Goal: Task Accomplishment & Management: Manage account settings

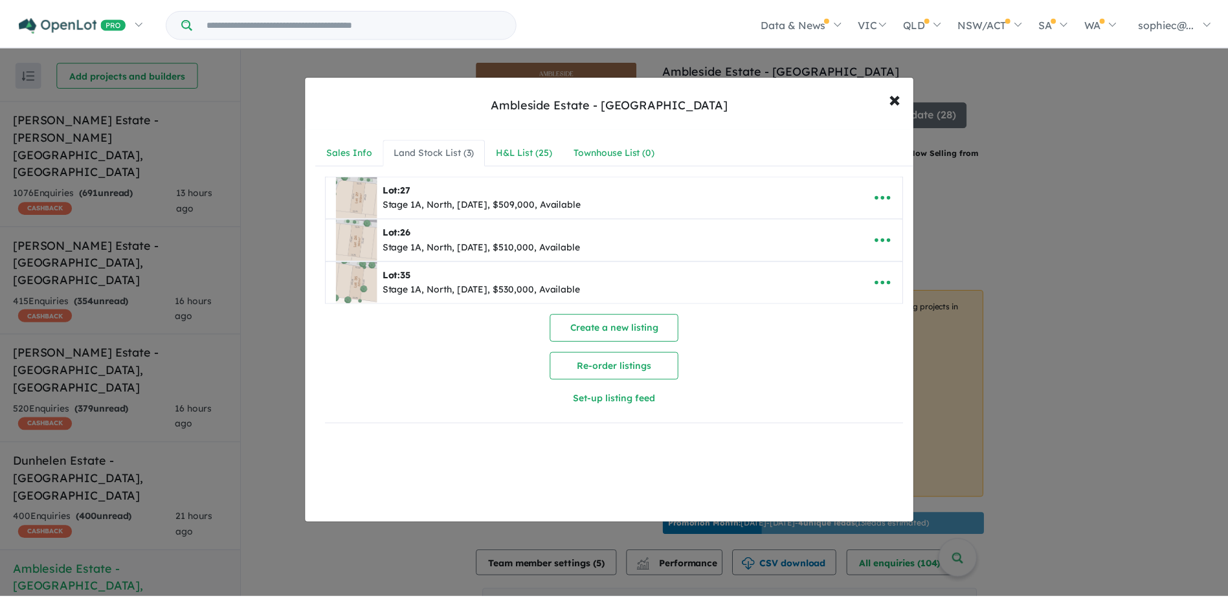
scroll to position [151, 0]
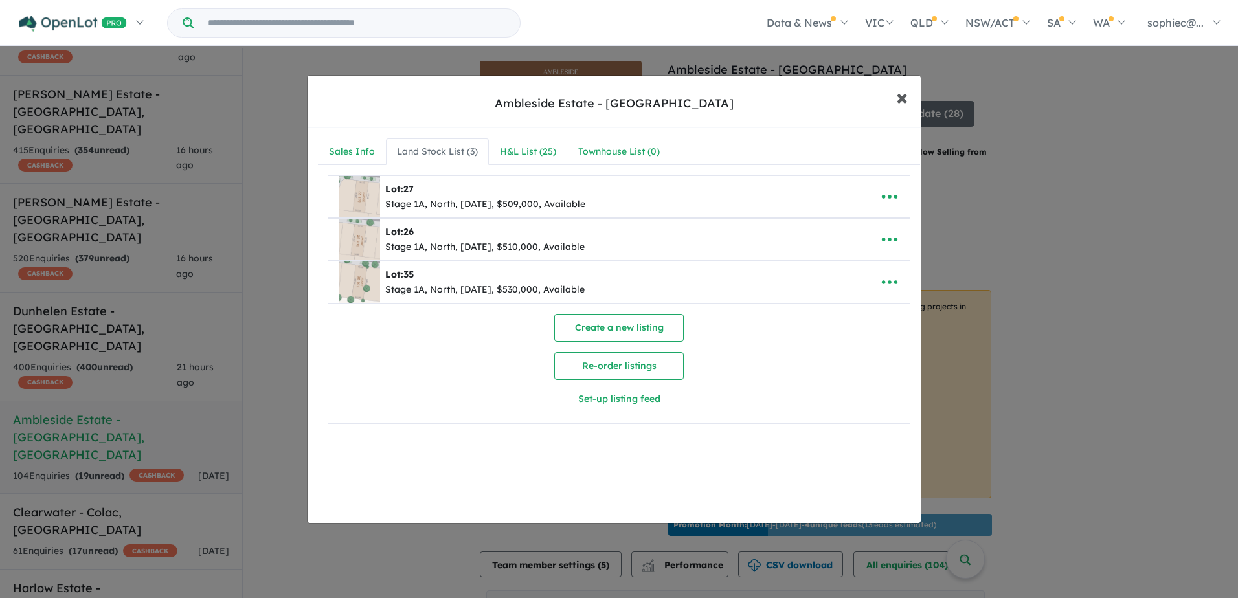
drag, startPoint x: 905, startPoint y: 102, endPoint x: 1171, endPoint y: 29, distance: 275.9
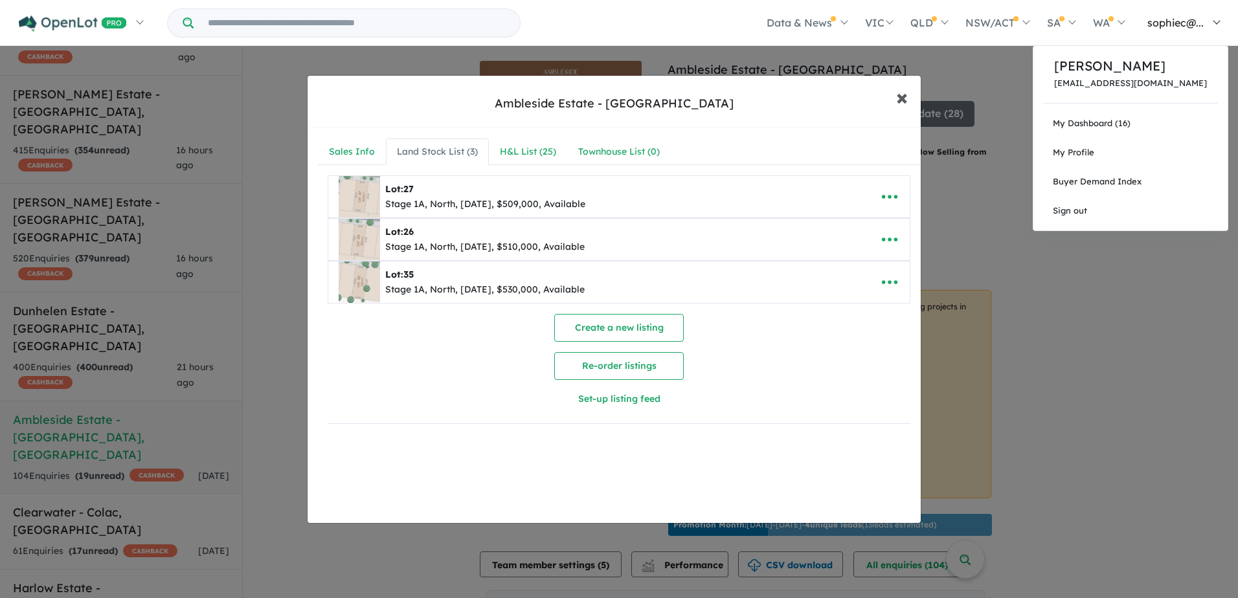
click at [906, 102] on span "×" at bounding box center [902, 97] width 12 height 28
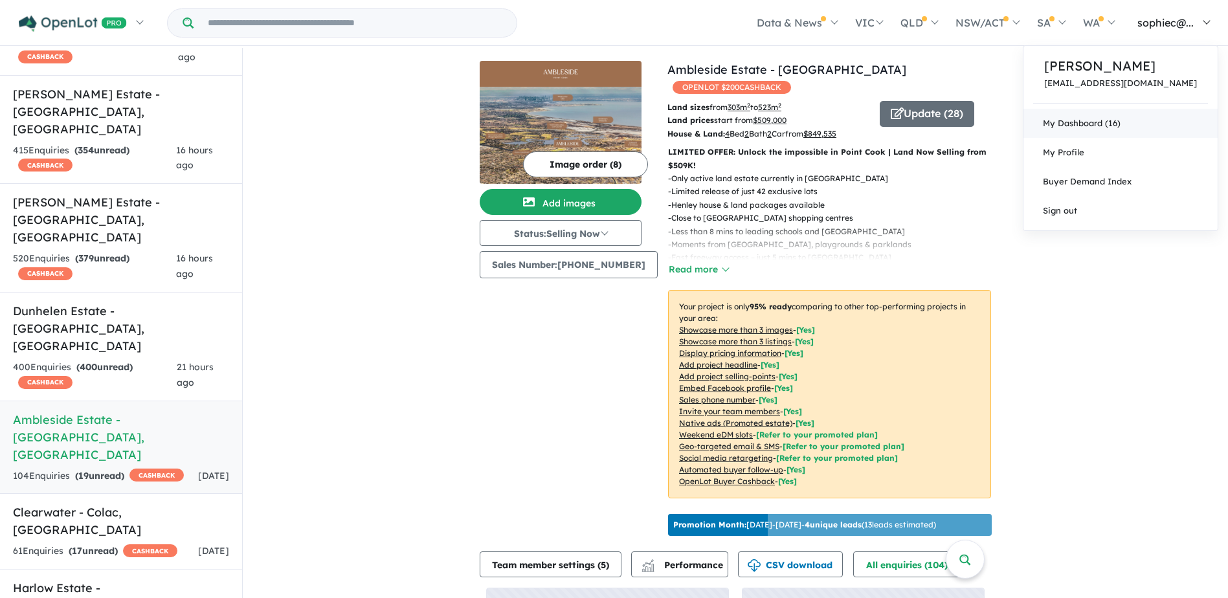
click at [1157, 123] on link "My Dashboard (16)" at bounding box center [1120, 123] width 194 height 29
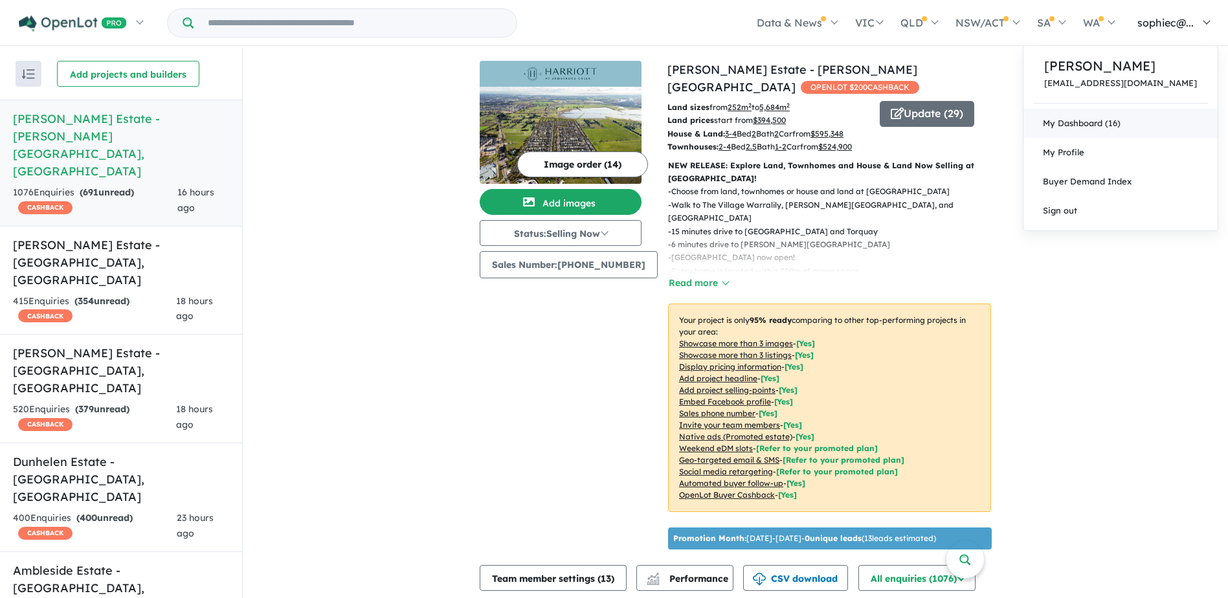
click at [1139, 117] on link "My Dashboard (16)" at bounding box center [1120, 123] width 194 height 29
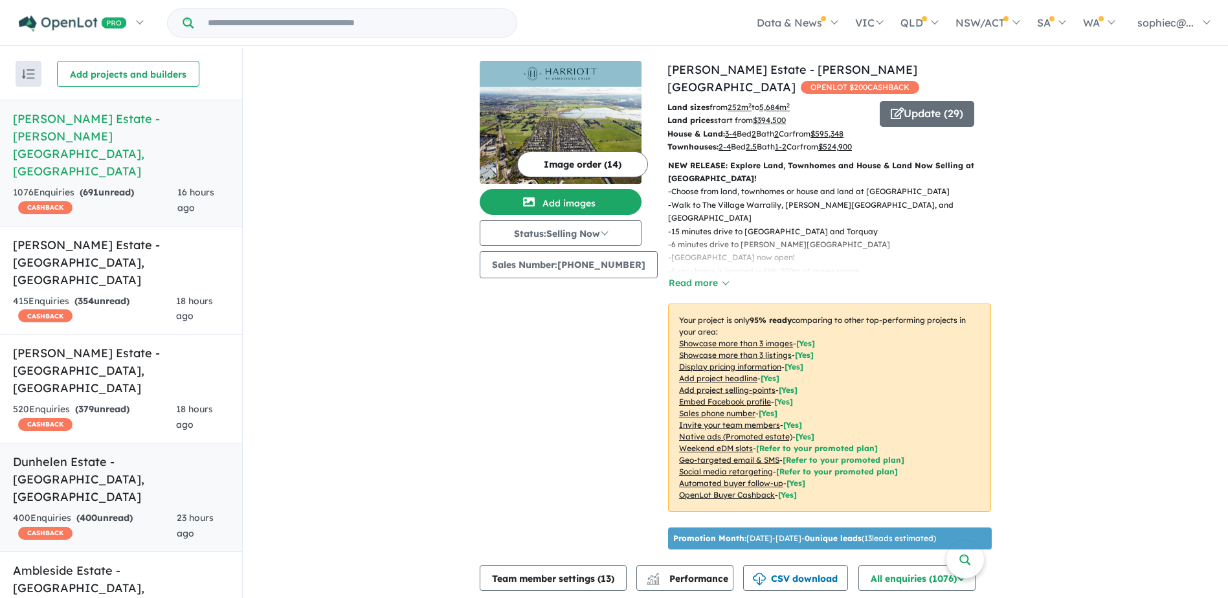
click at [97, 512] on span "400" at bounding box center [88, 518] width 17 height 12
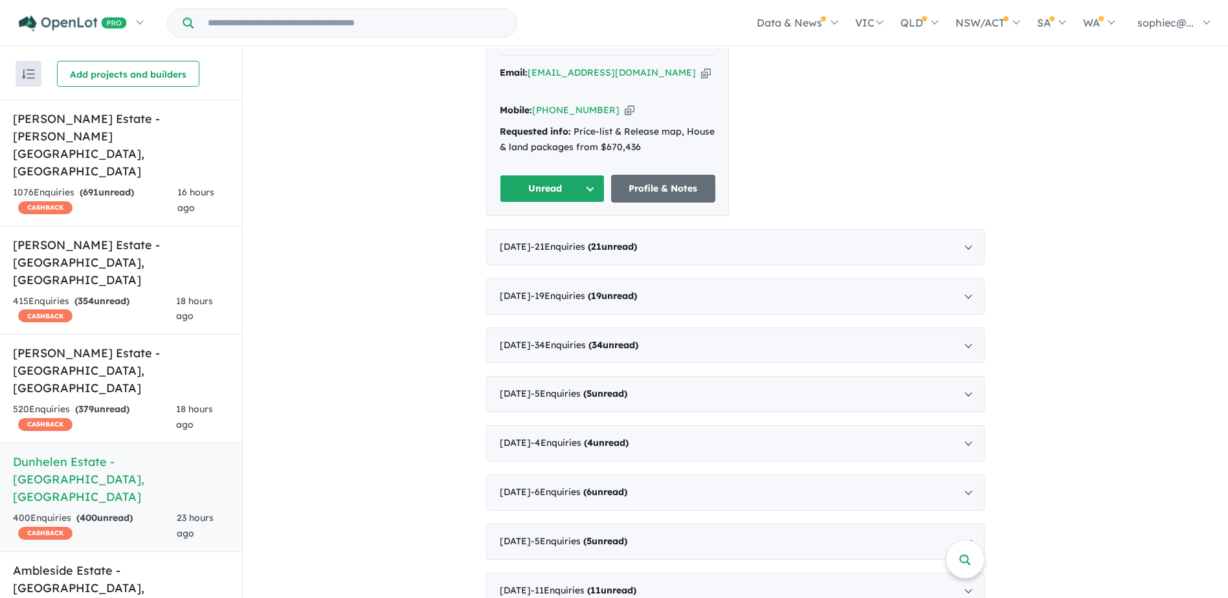
scroll to position [1488, 0]
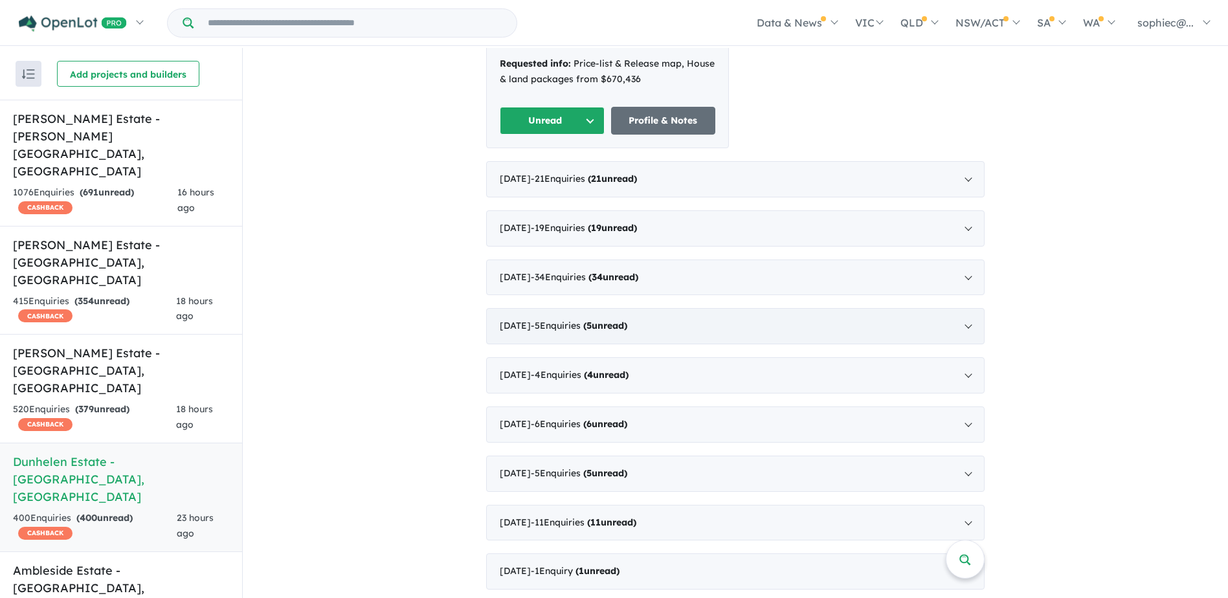
click at [929, 308] on div "May 2025 - 5 Enquir ies ( 5 unread)" at bounding box center [735, 326] width 498 height 36
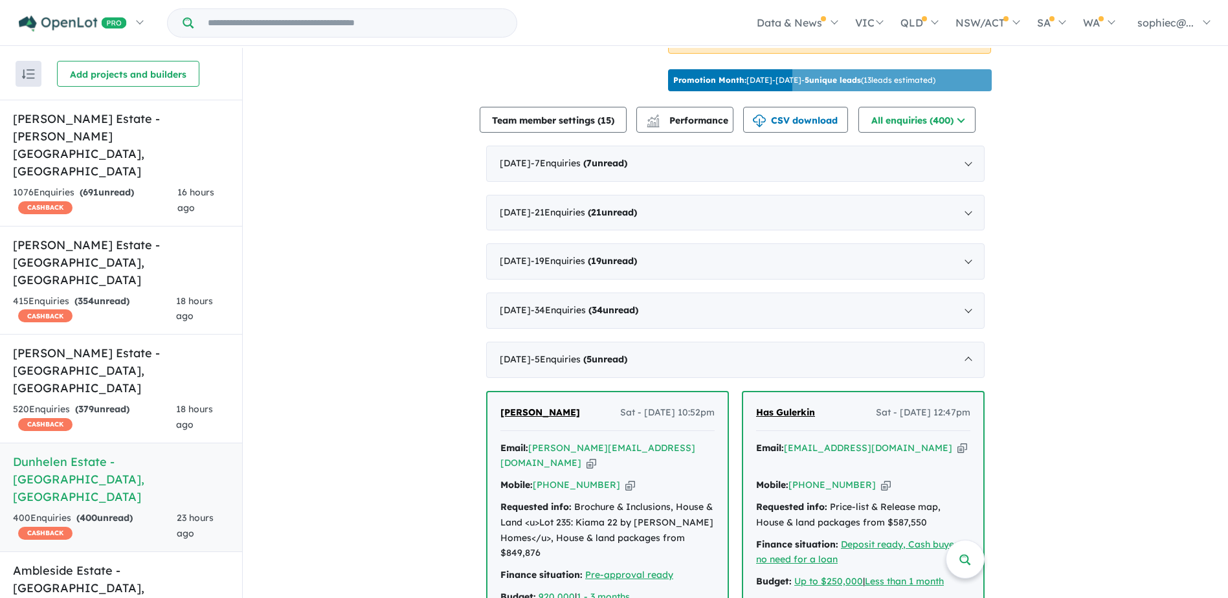
scroll to position [451, 0]
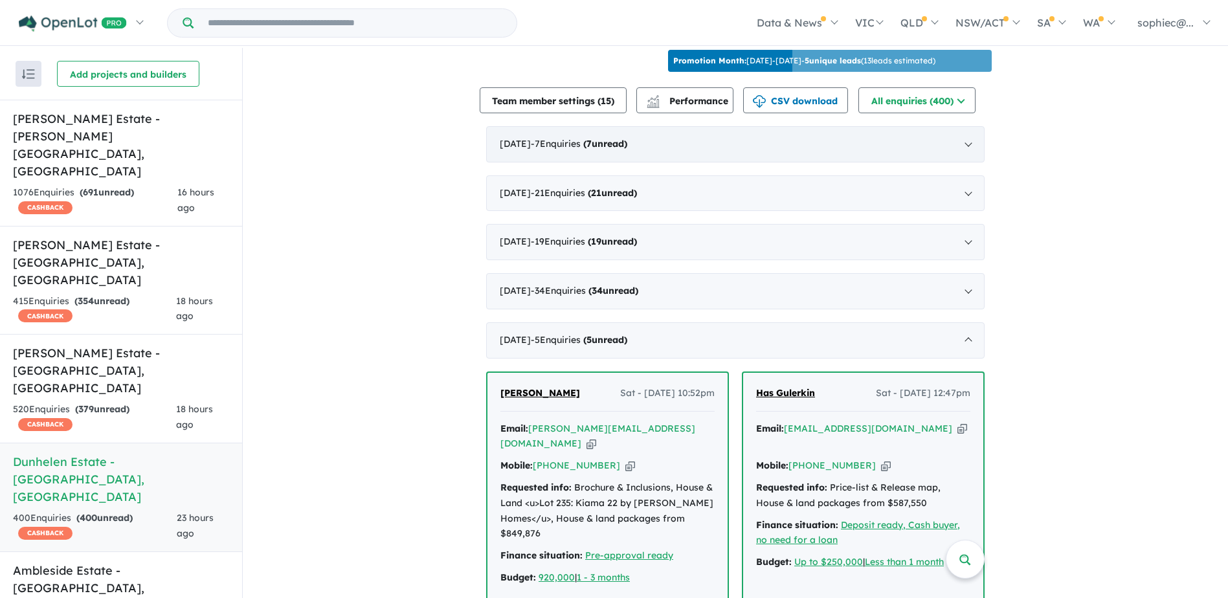
click at [592, 138] on span "7" at bounding box center [588, 144] width 5 height 12
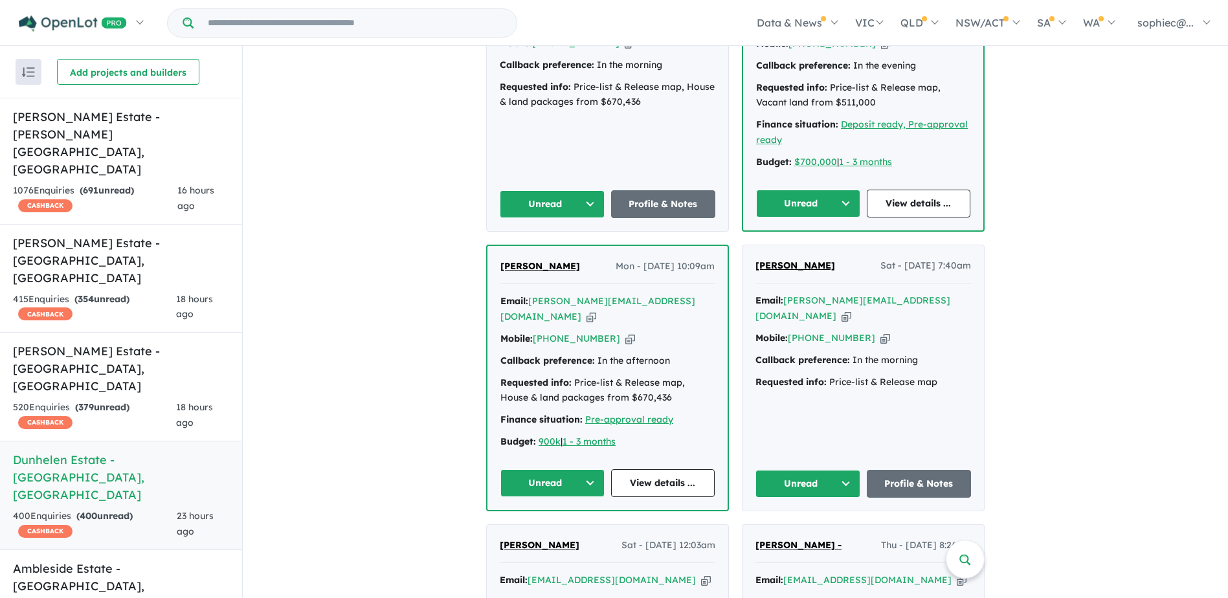
scroll to position [645, 0]
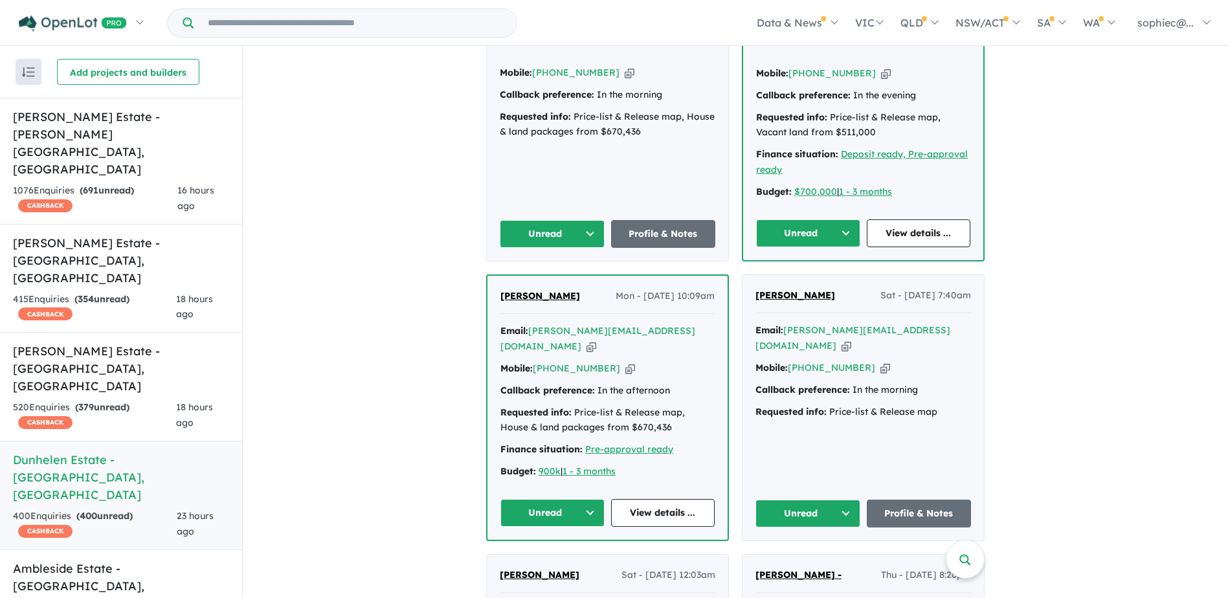
click at [583, 220] on button "Unread" at bounding box center [552, 234] width 105 height 28
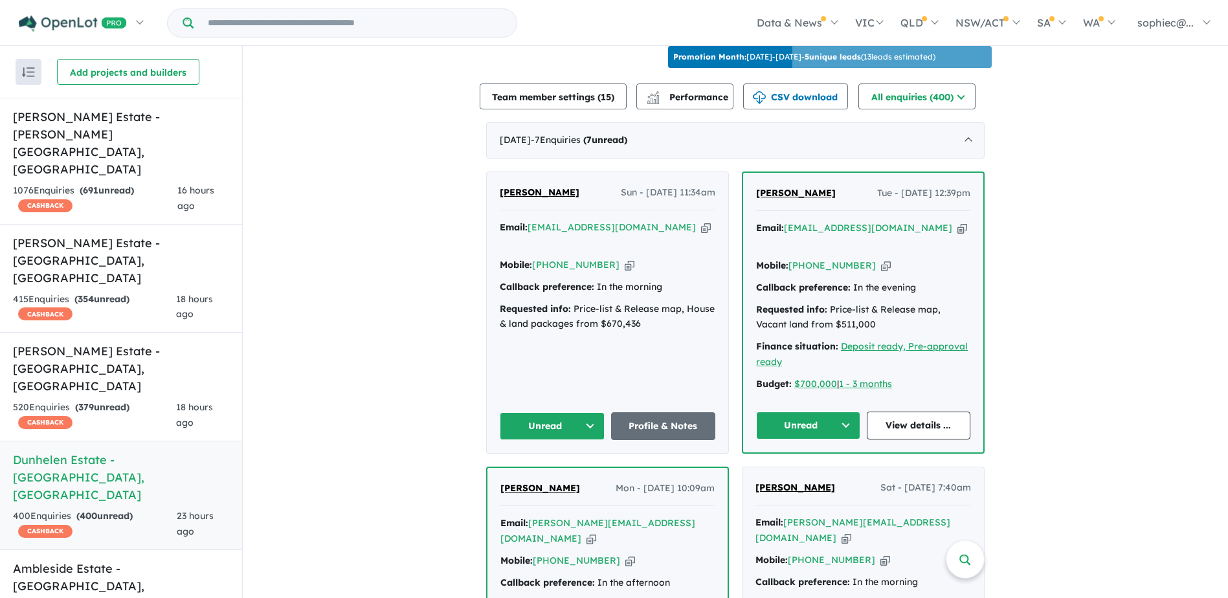
scroll to position [451, 0]
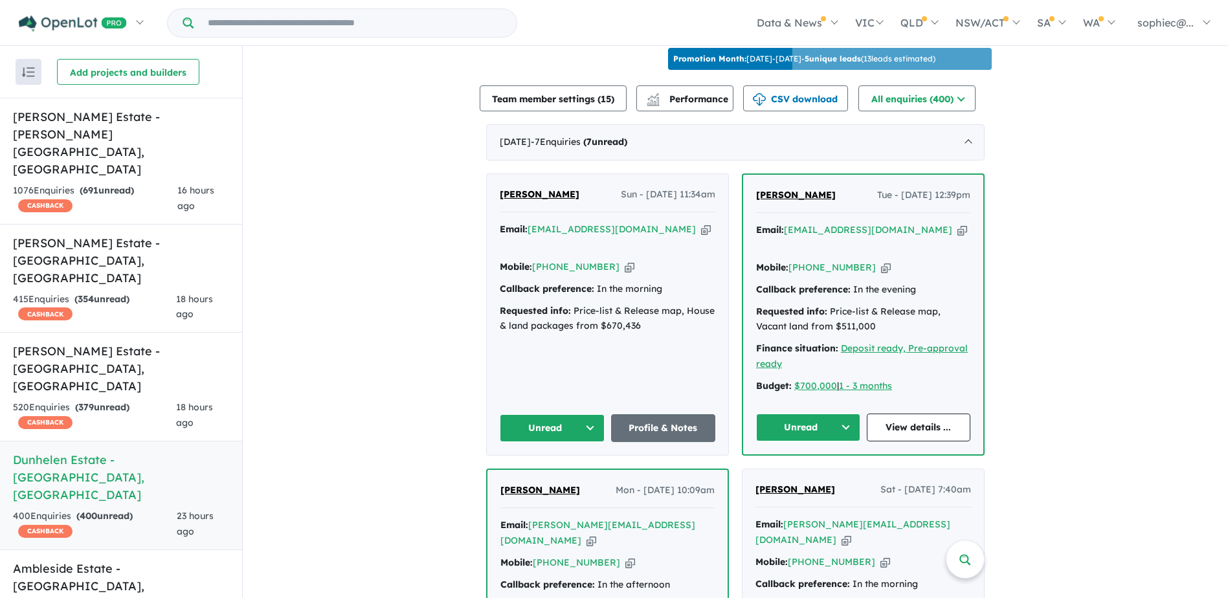
click at [582, 414] on button "Unread" at bounding box center [552, 428] width 105 height 28
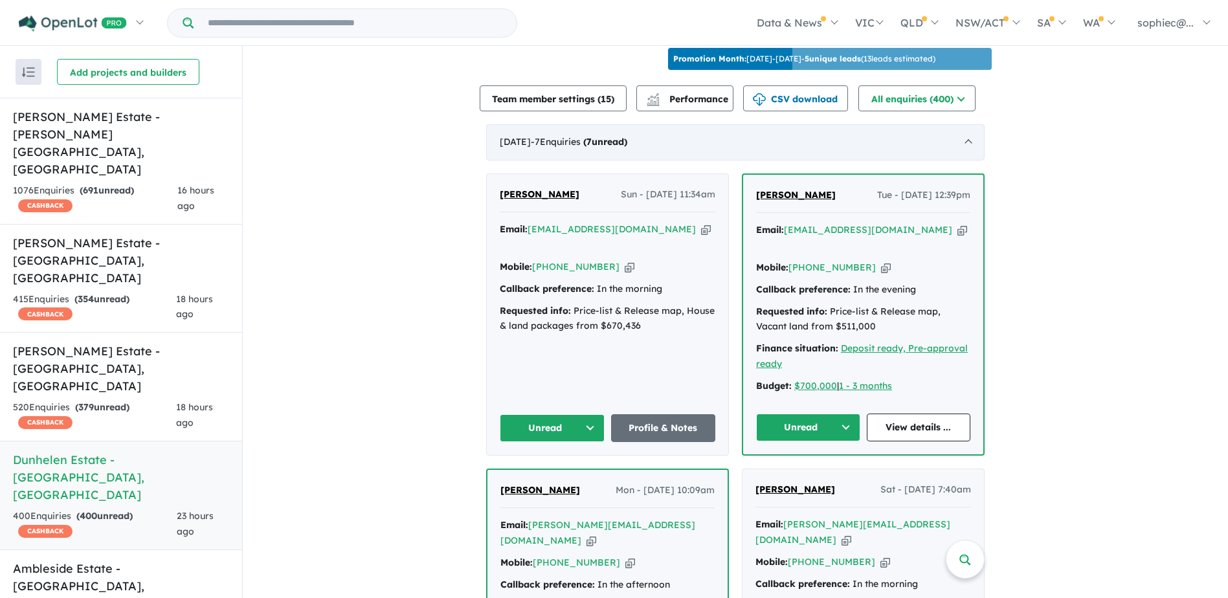
click at [586, 136] on span "- 7 Enquir ies ( 7 unread)" at bounding box center [579, 142] width 96 height 12
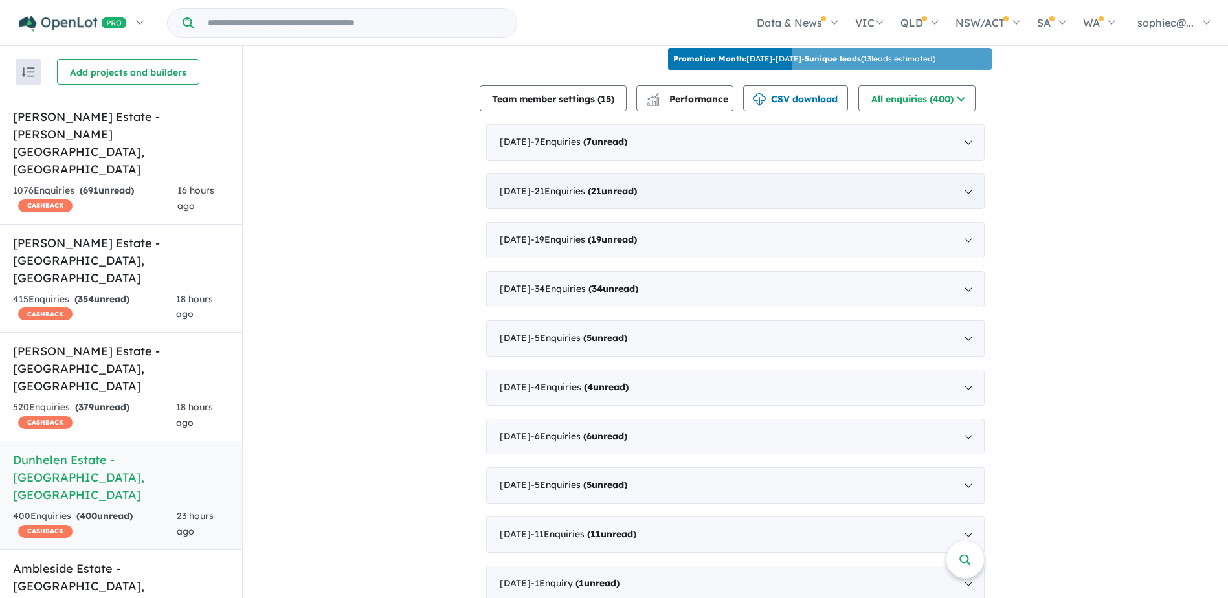
click at [533, 181] on div "August 2025 - 21 Enquir ies ( 21 unread)" at bounding box center [735, 191] width 498 height 36
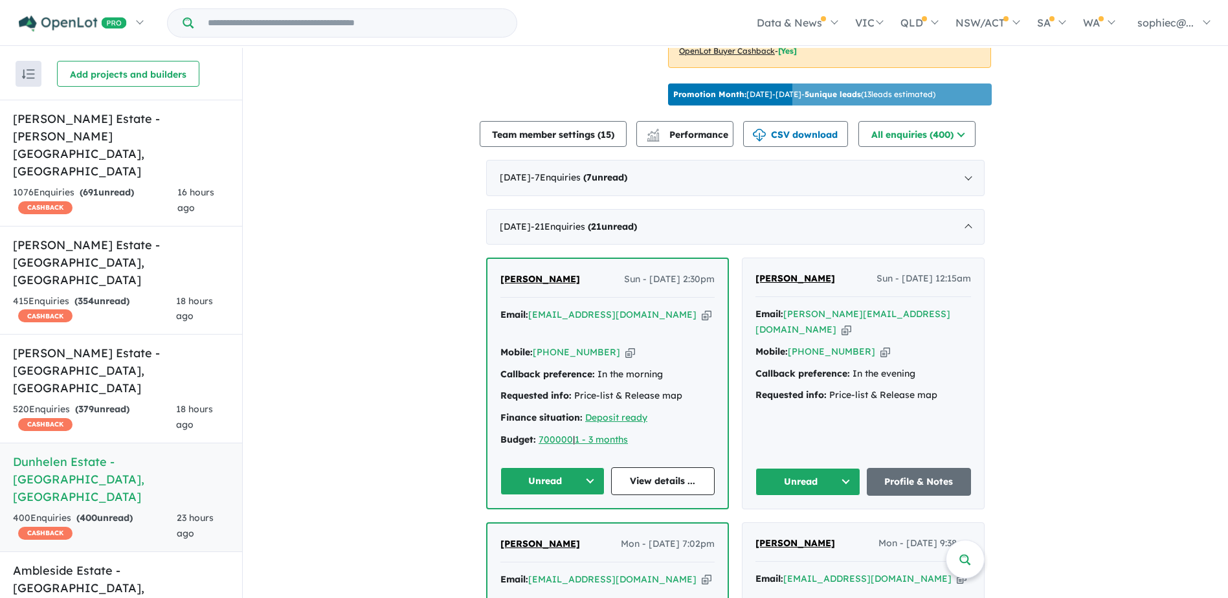
scroll to position [408, 0]
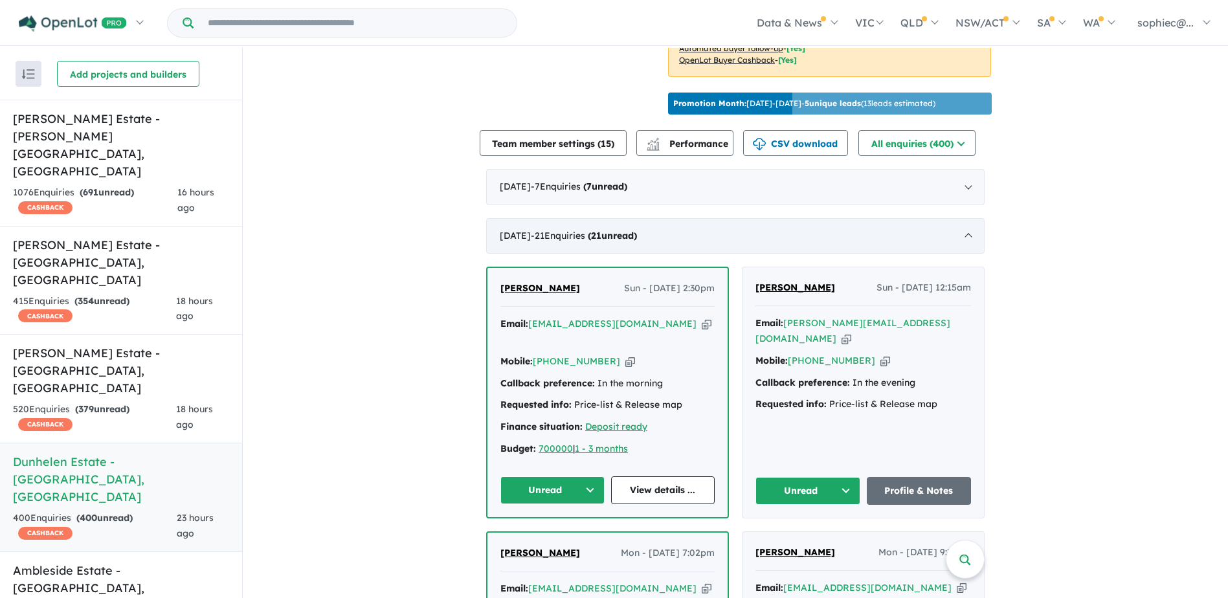
click at [958, 228] on div "August 2025 - 21 Enquir ies ( 21 unread)" at bounding box center [735, 236] width 498 height 36
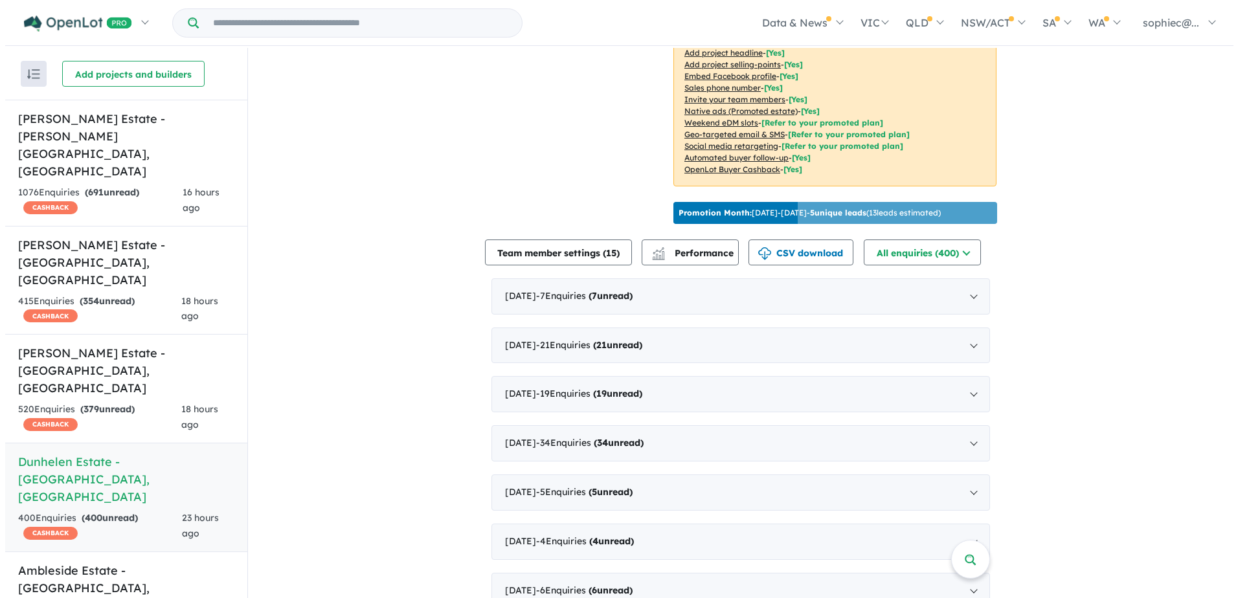
scroll to position [257, 0]
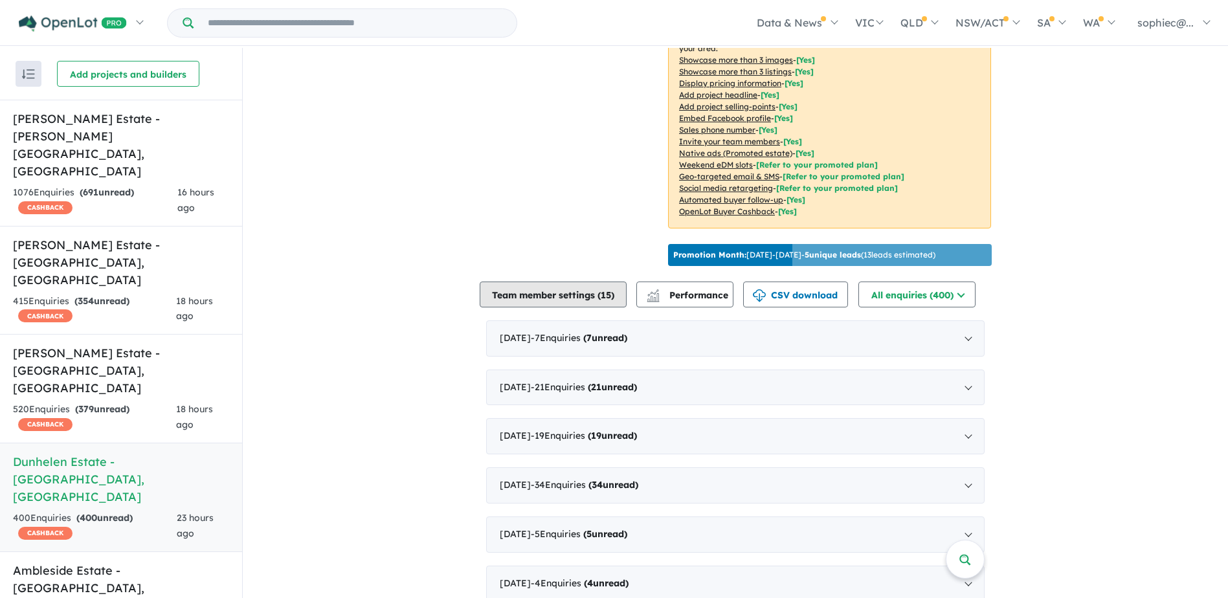
click at [498, 295] on button "Team member settings ( 15 )" at bounding box center [553, 295] width 147 height 26
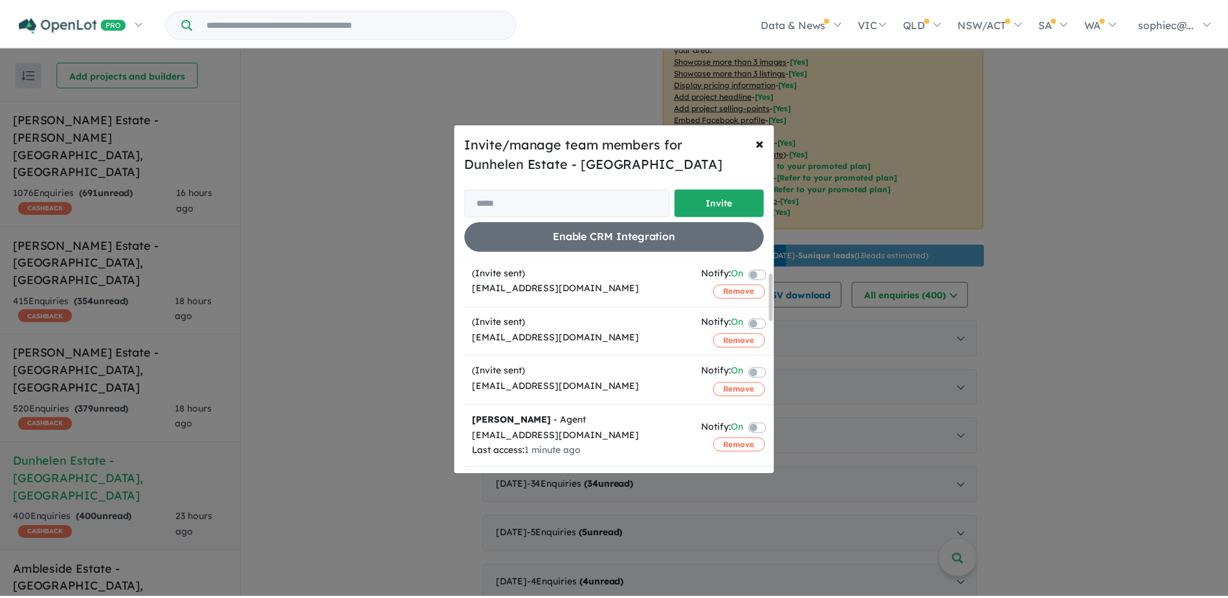
scroll to position [43, 0]
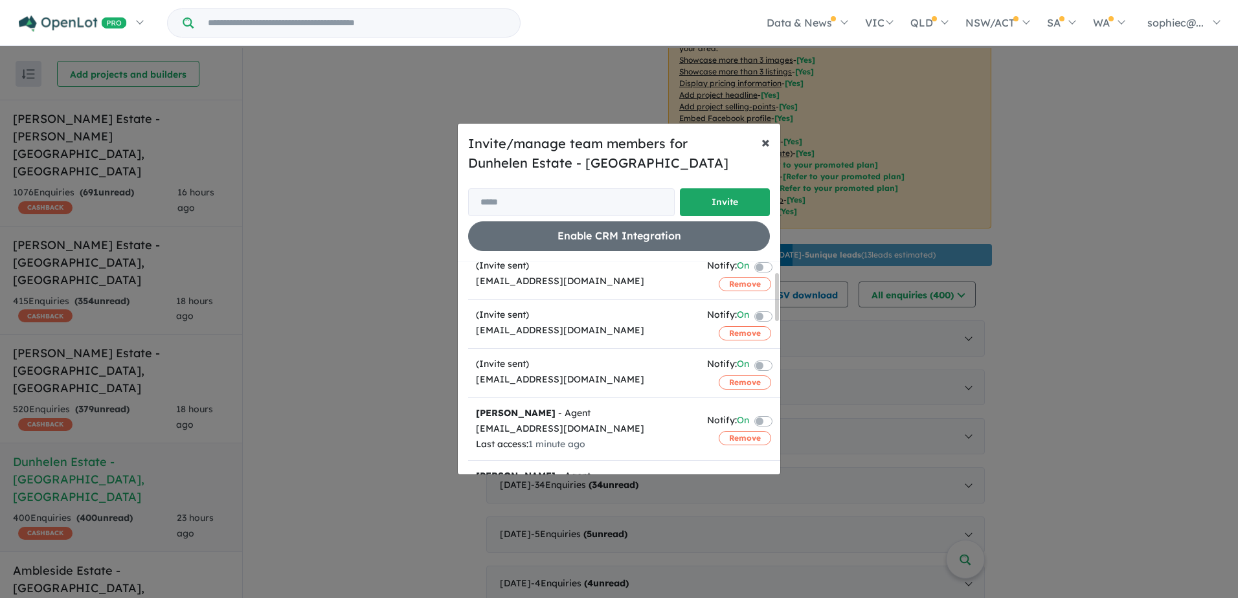
click at [764, 146] on span "×" at bounding box center [765, 141] width 8 height 19
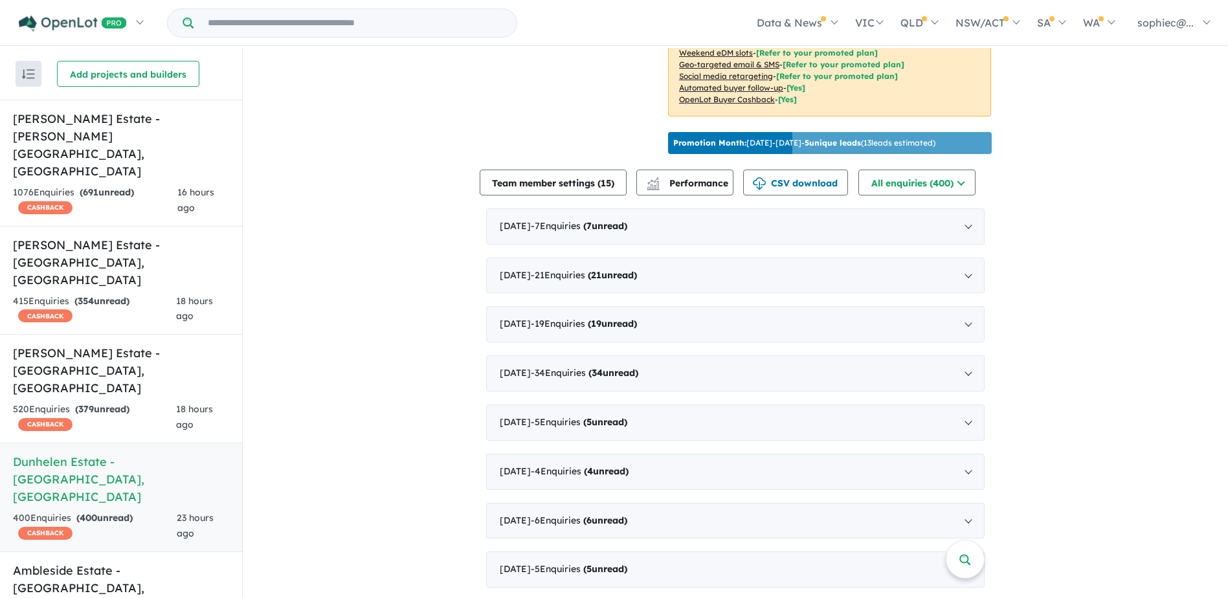
scroll to position [365, 0]
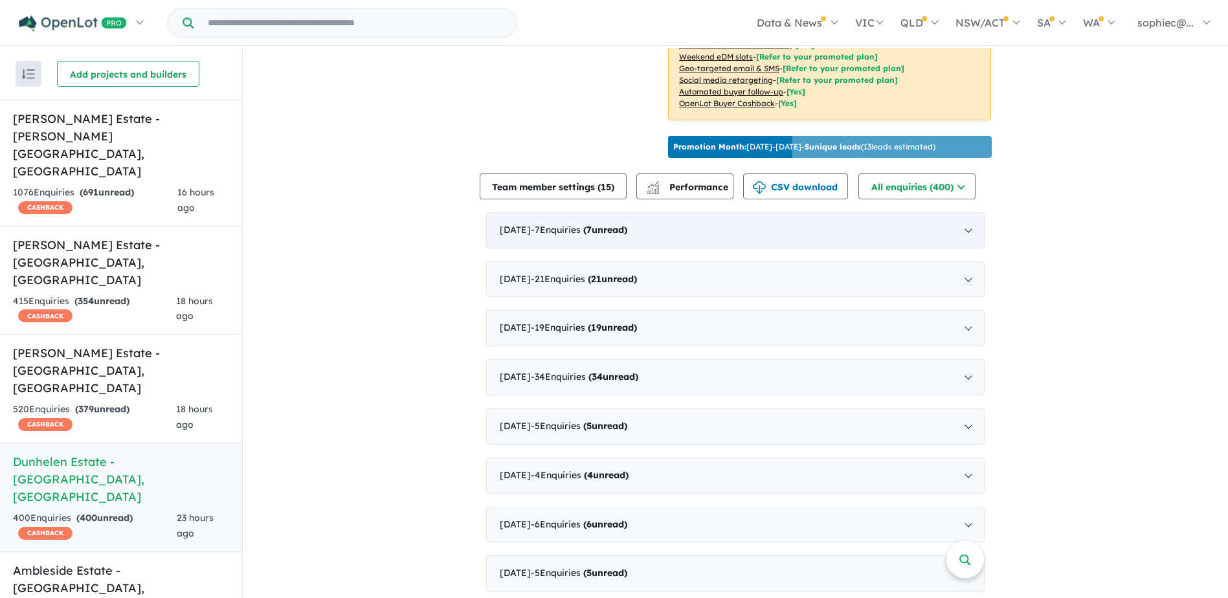
click at [943, 230] on div "September 2025 - 7 Enquir ies ( 7 unread)" at bounding box center [735, 230] width 498 height 36
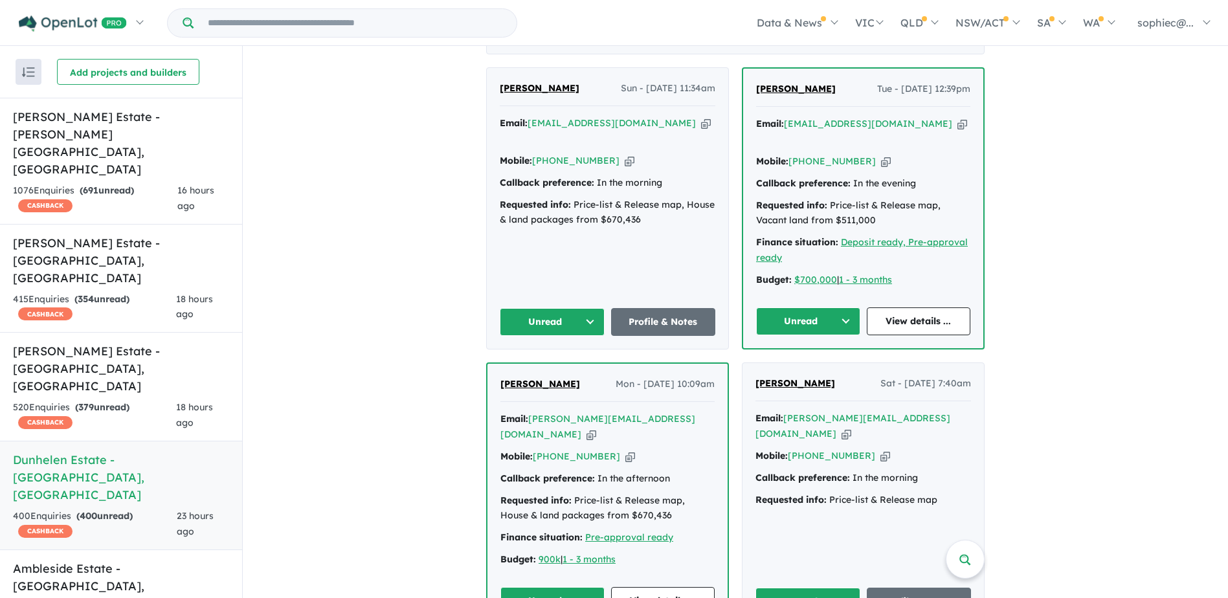
scroll to position [559, 0]
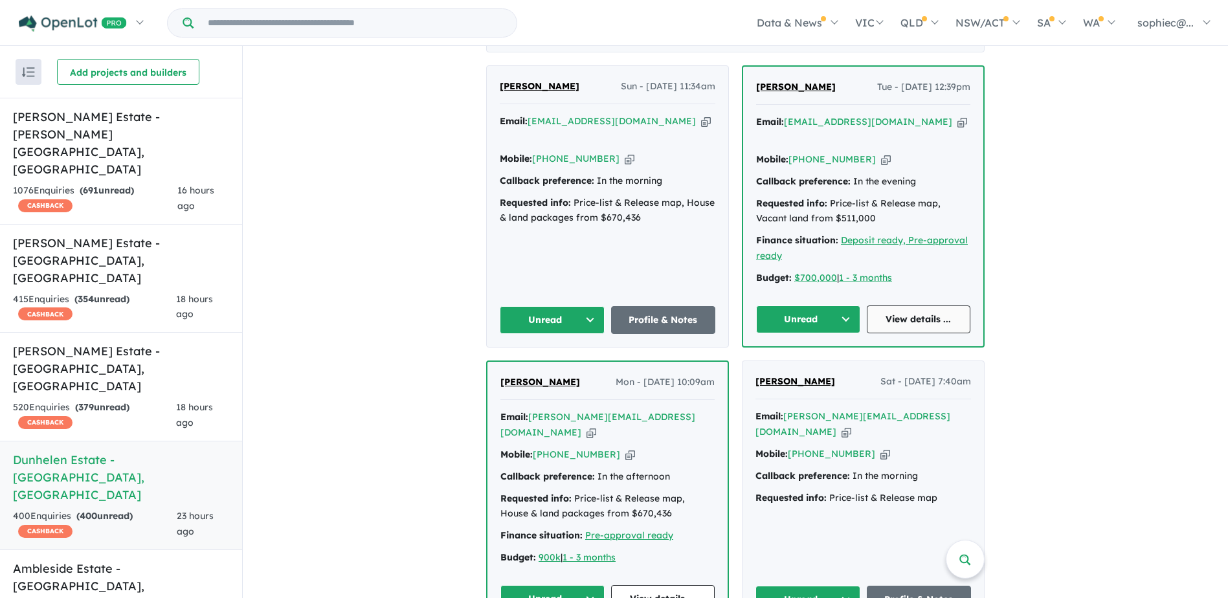
click at [934, 306] on link "View details ..." at bounding box center [919, 320] width 104 height 28
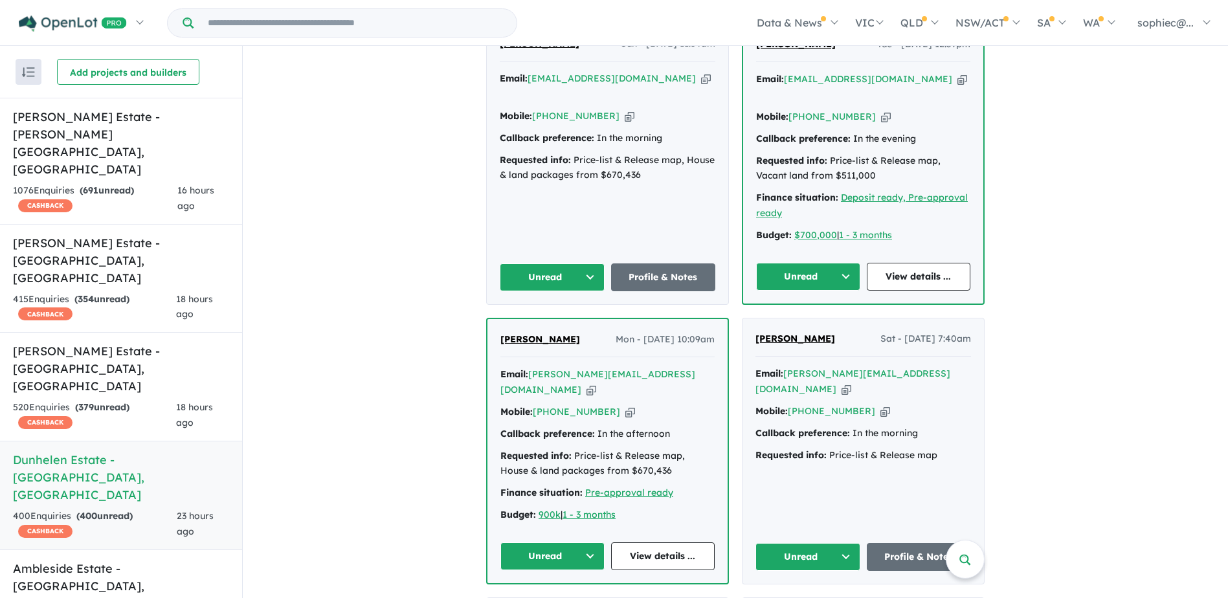
scroll to position [603, 0]
click at [572, 263] on button "Unread" at bounding box center [552, 277] width 105 height 28
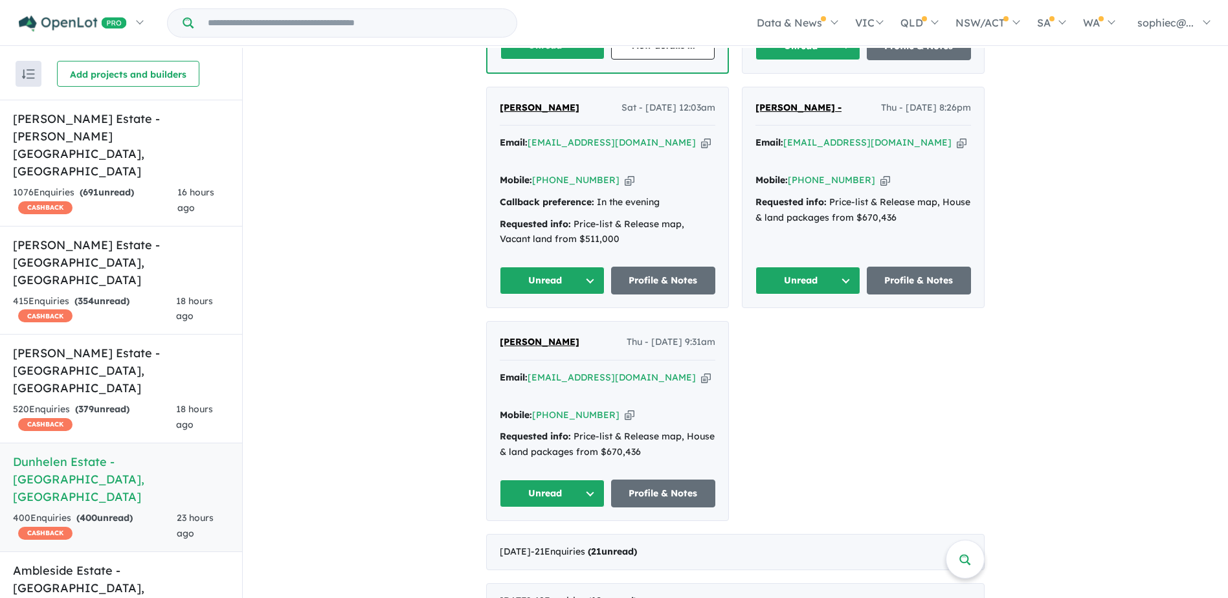
scroll to position [1121, 0]
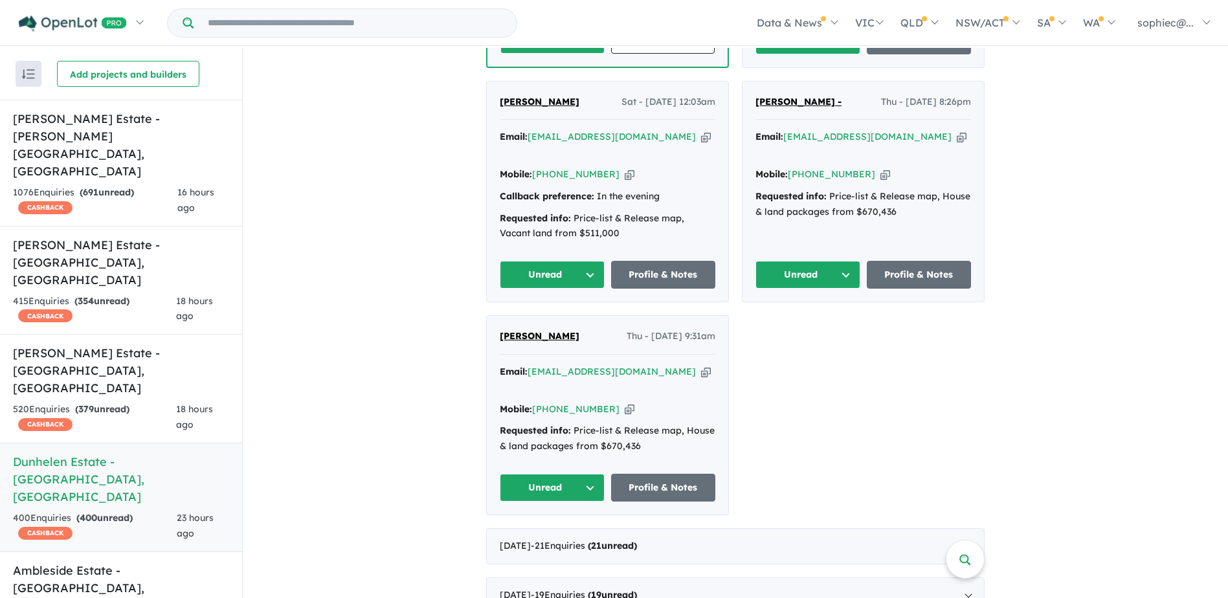
drag, startPoint x: 1219, startPoint y: 285, endPoint x: 1221, endPoint y: 204, distance: 81.6
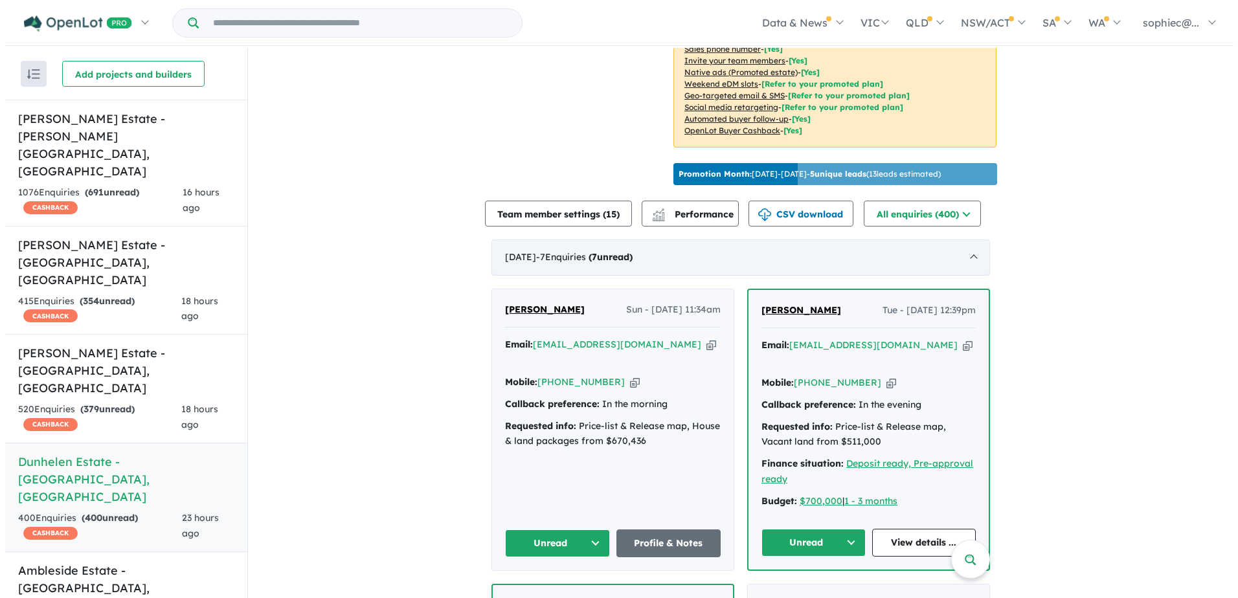
scroll to position [344, 0]
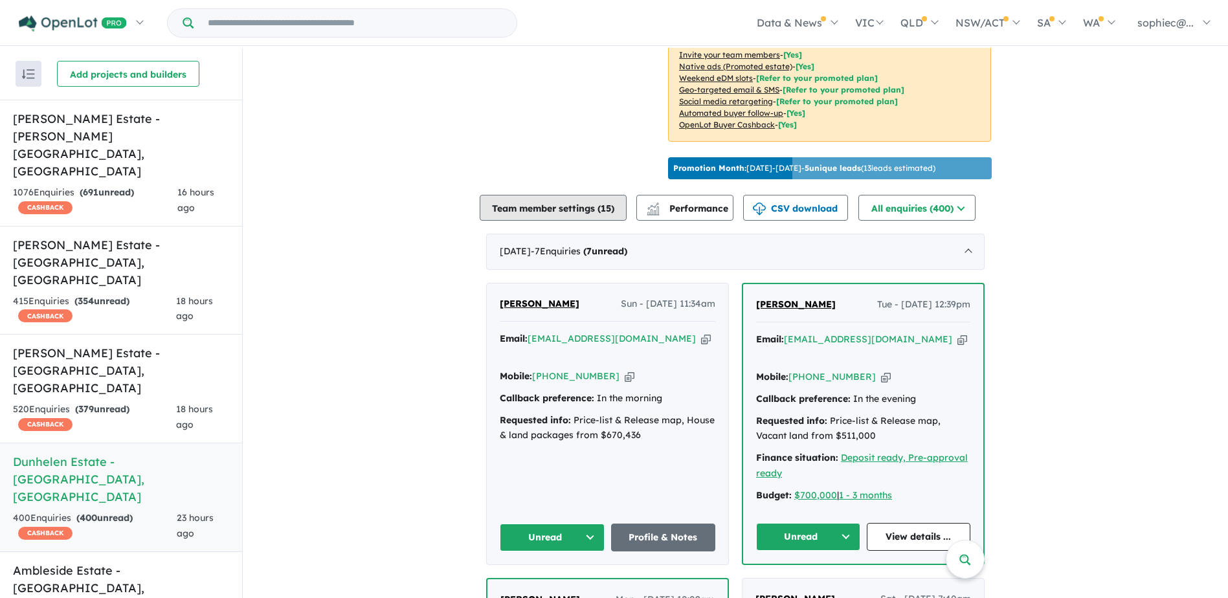
click at [603, 195] on button "Team member settings ( 15 )" at bounding box center [553, 208] width 147 height 26
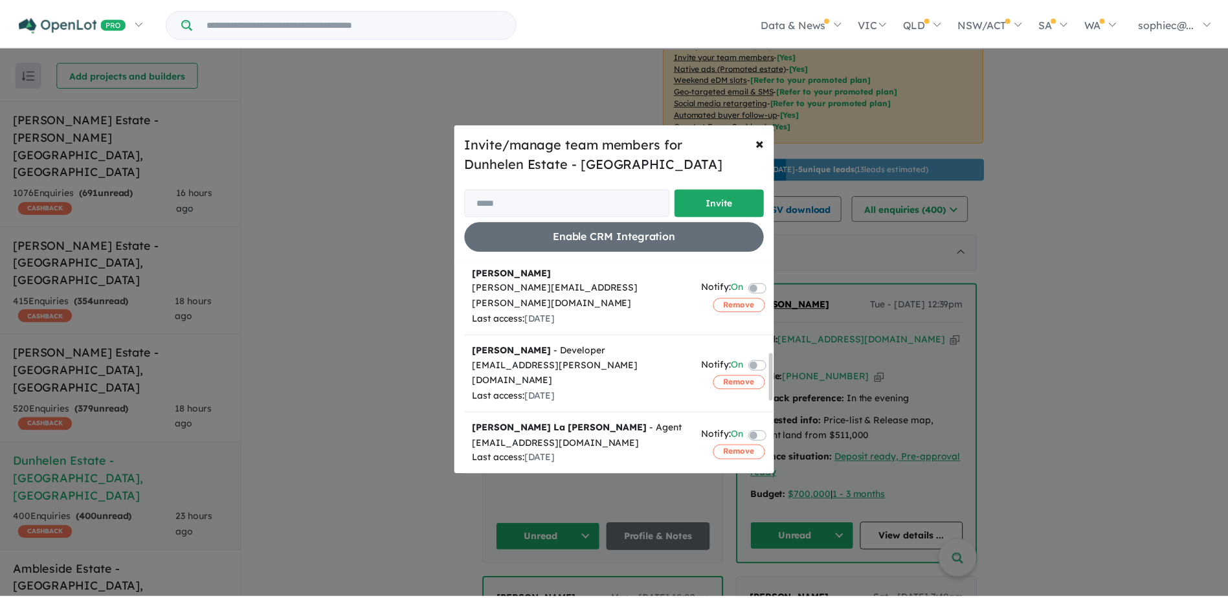
scroll to position [467, 0]
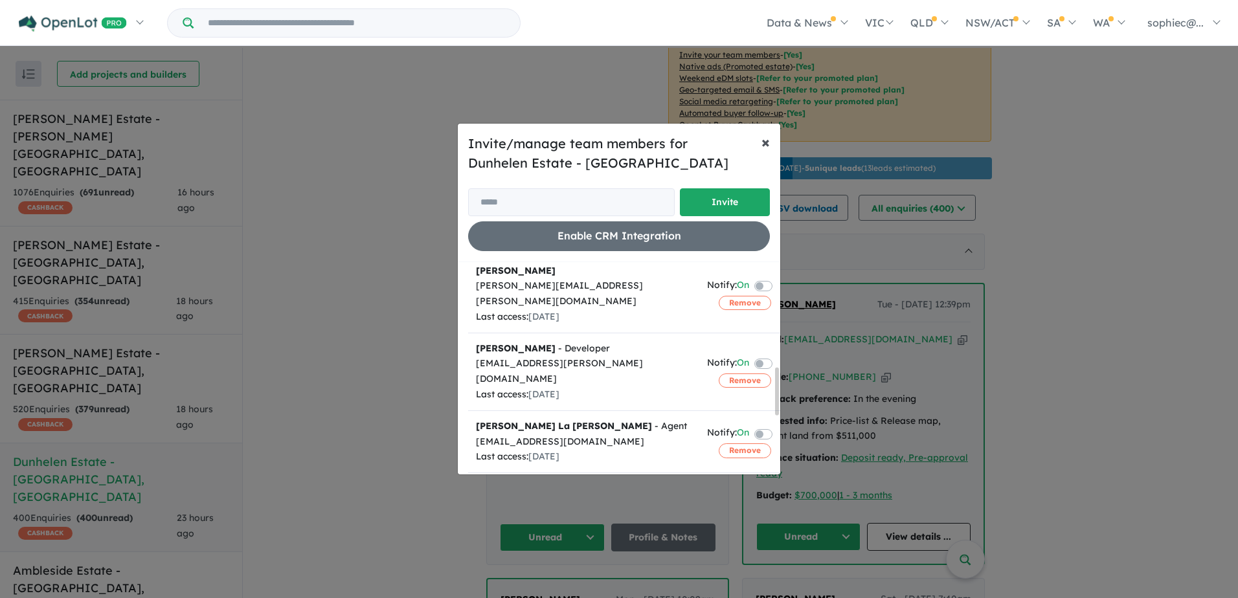
click at [769, 135] on span "×" at bounding box center [765, 141] width 8 height 19
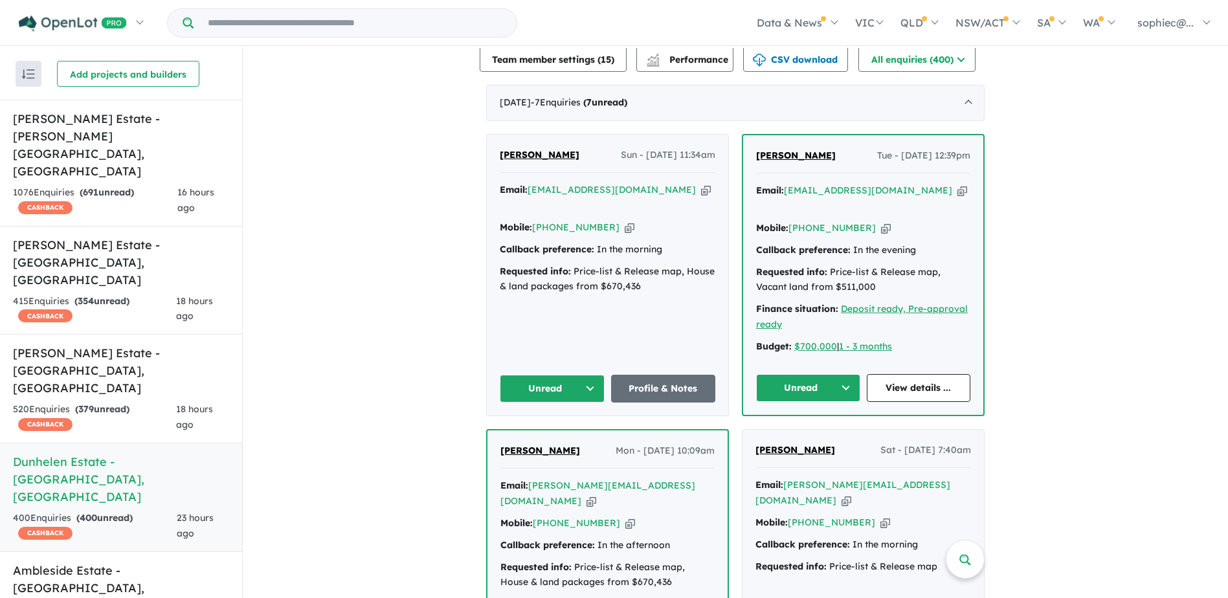
scroll to position [495, 0]
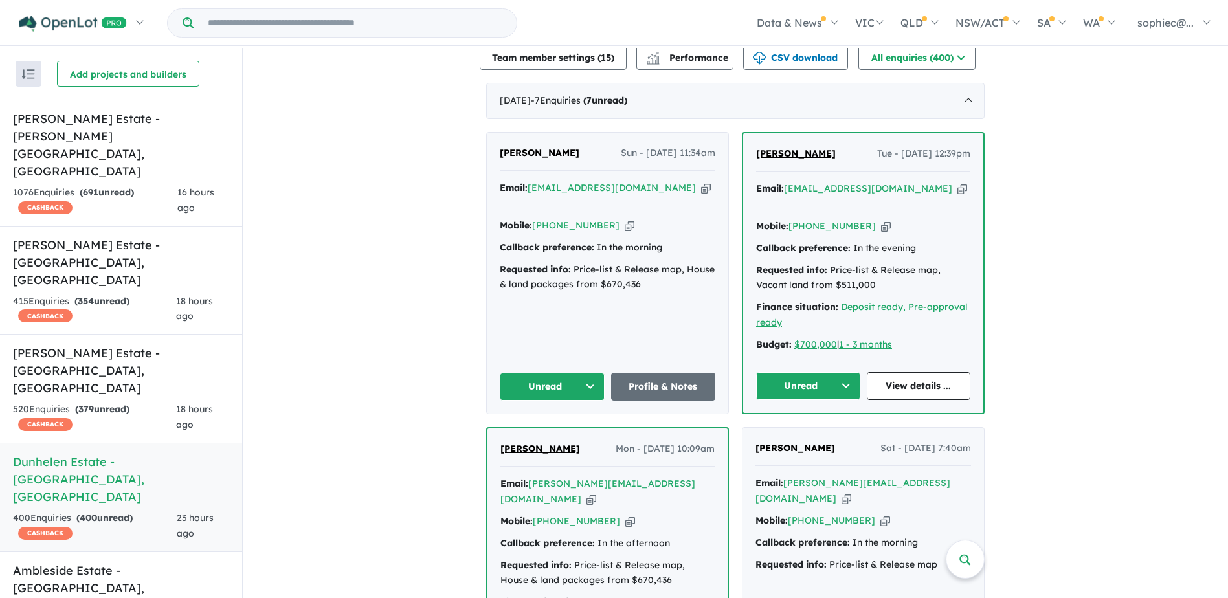
click at [557, 373] on button "Unread" at bounding box center [552, 387] width 105 height 28
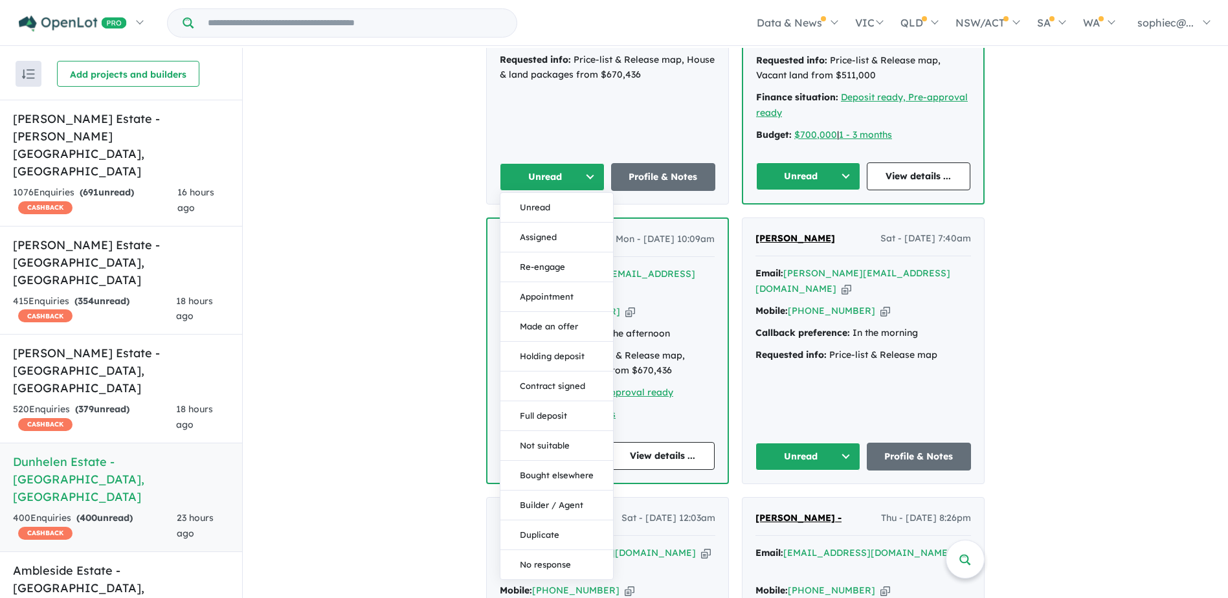
scroll to position [710, 0]
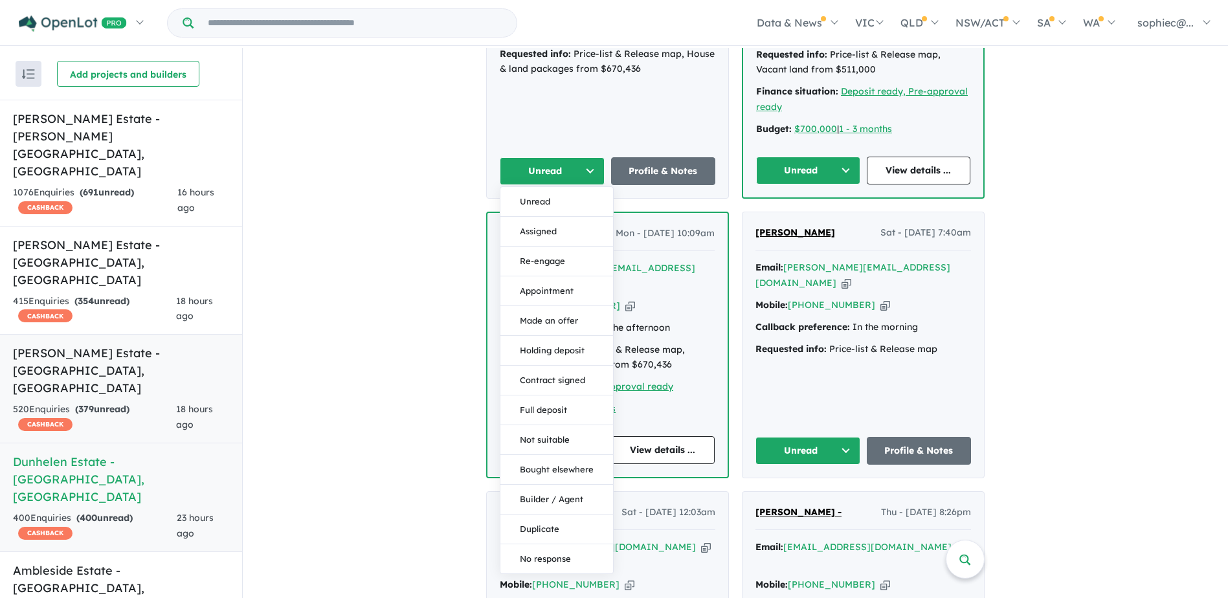
click at [117, 344] on h5 "Everley Estate - Sunbury , VIC" at bounding box center [121, 370] width 216 height 52
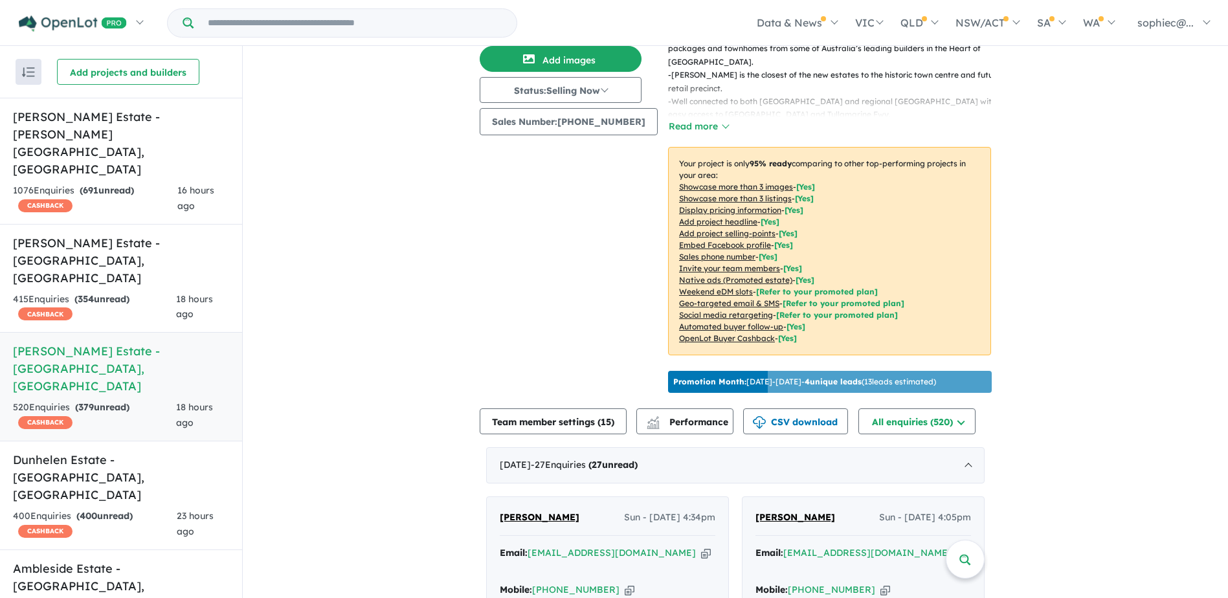
scroll to position [357, 0]
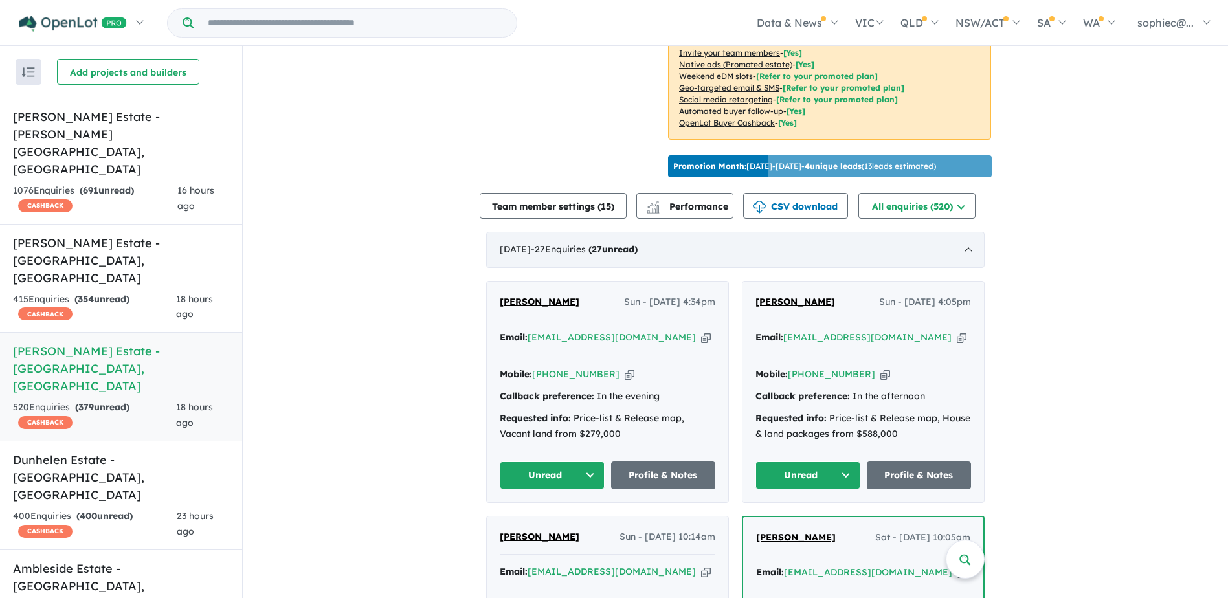
click at [588, 251] on div "September 2025 - 27 Enquir ies ( 27 unread)" at bounding box center [735, 250] width 498 height 36
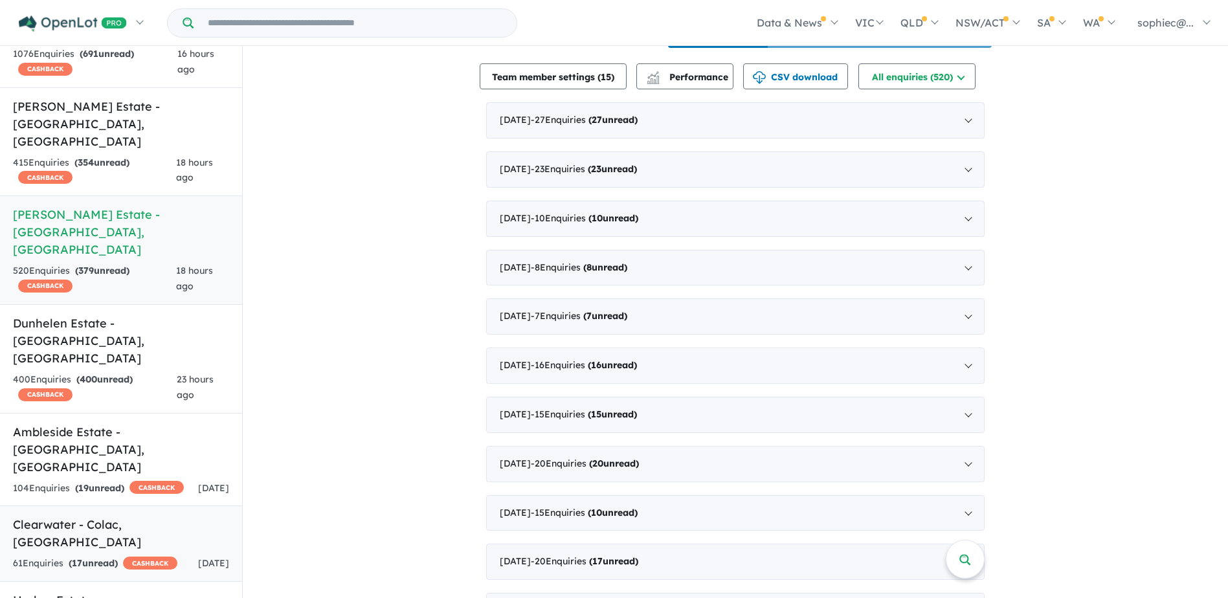
scroll to position [173, 0]
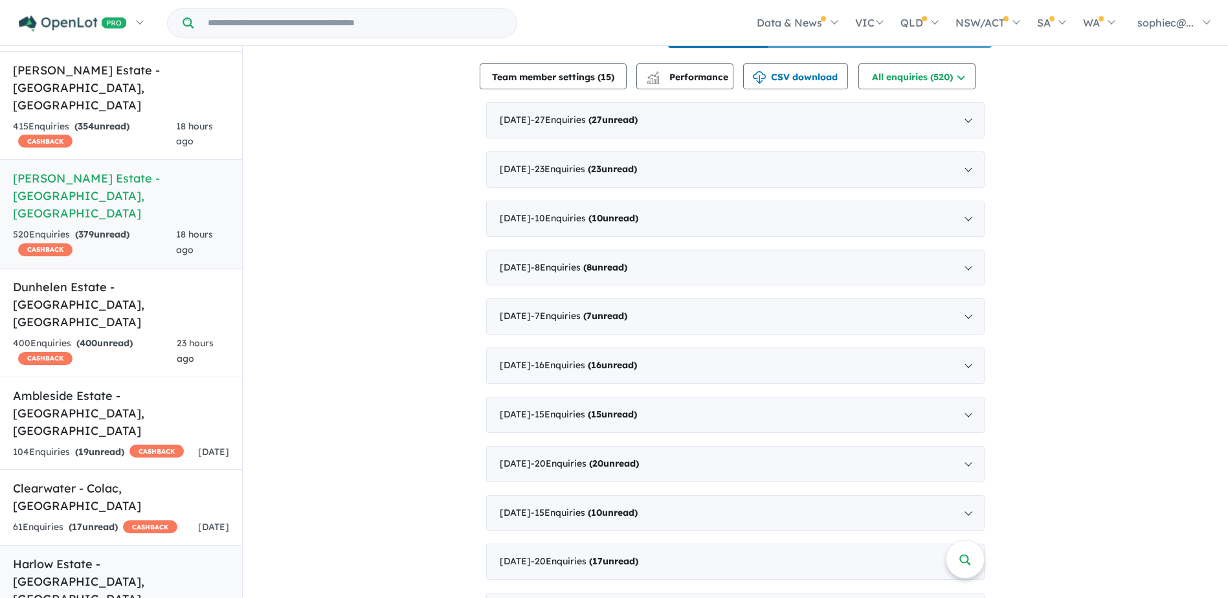
click at [108, 555] on h5 "Harlow Estate - Tarneit , VIC" at bounding box center [121, 581] width 216 height 52
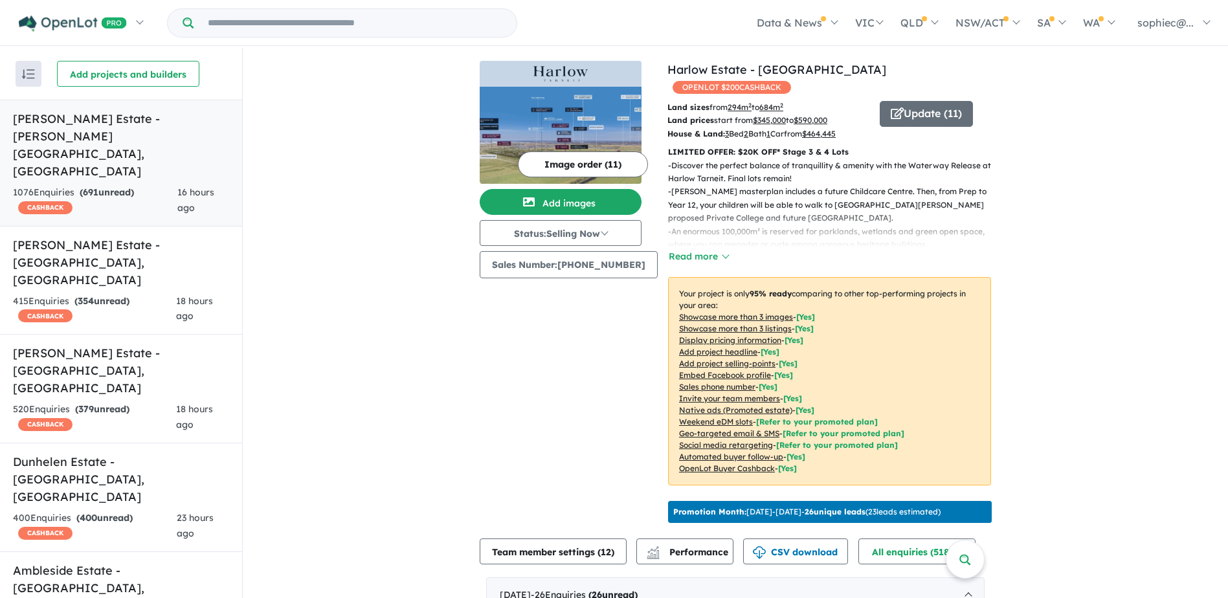
click at [98, 149] on link "[PERSON_NAME] Estate - [PERSON_NAME][GEOGRAPHIC_DATA] , [GEOGRAPHIC_DATA] 1076 …" at bounding box center [121, 163] width 242 height 127
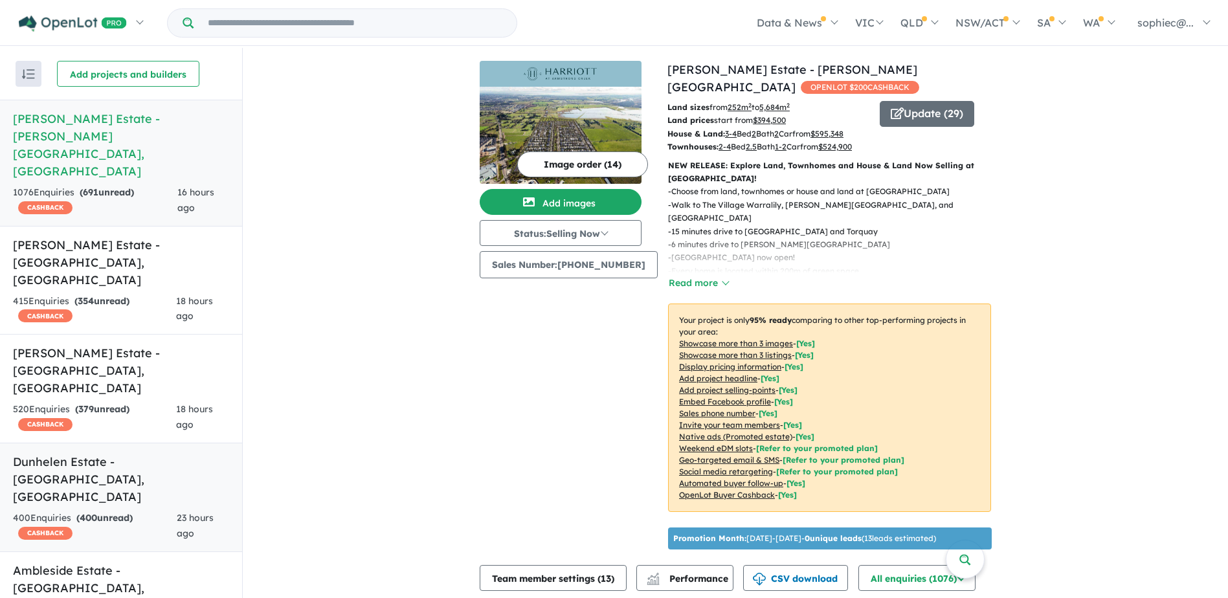
click at [131, 512] on strong "( 400 unread)" at bounding box center [104, 518] width 56 height 12
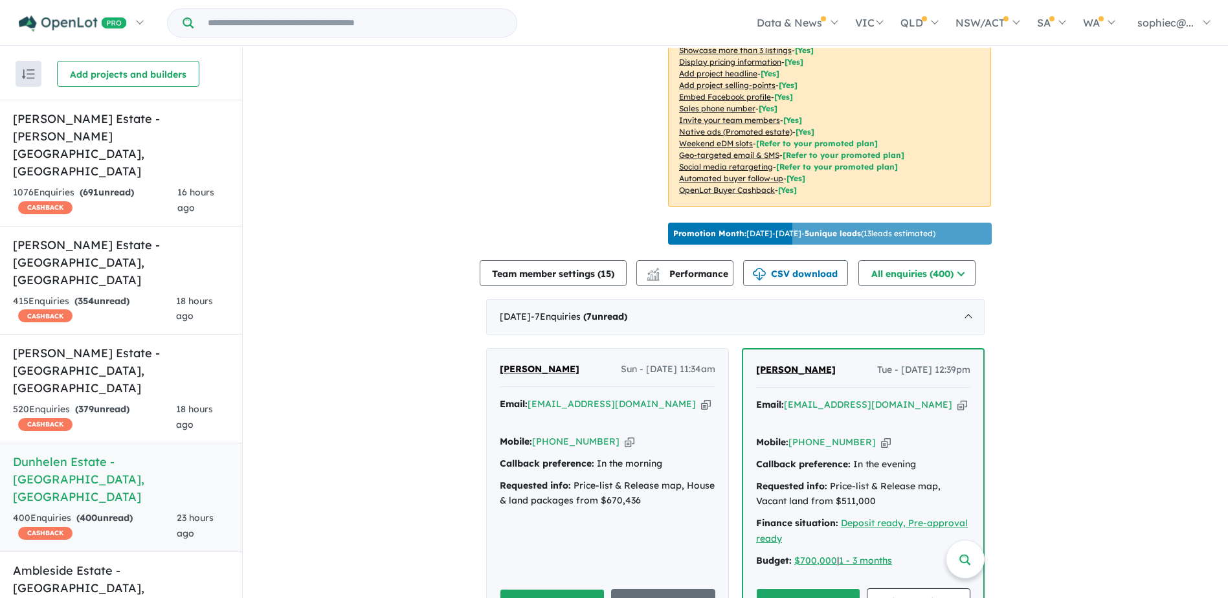
scroll to position [302, 0]
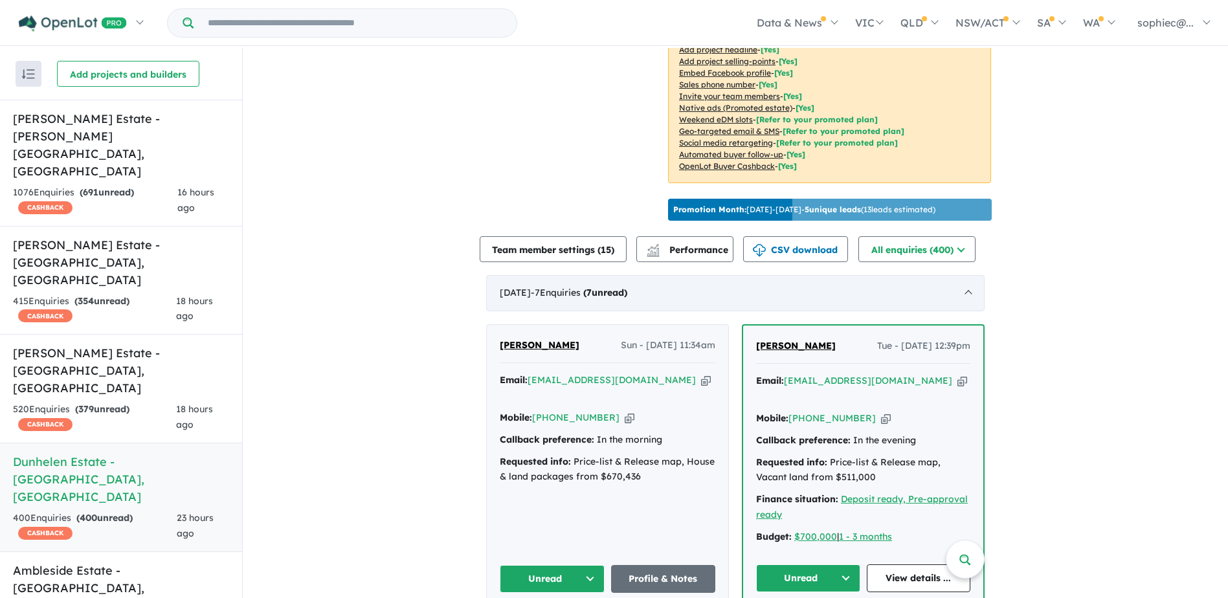
click at [956, 282] on div "September 2025 - 7 Enquir ies ( 7 unread)" at bounding box center [735, 293] width 498 height 36
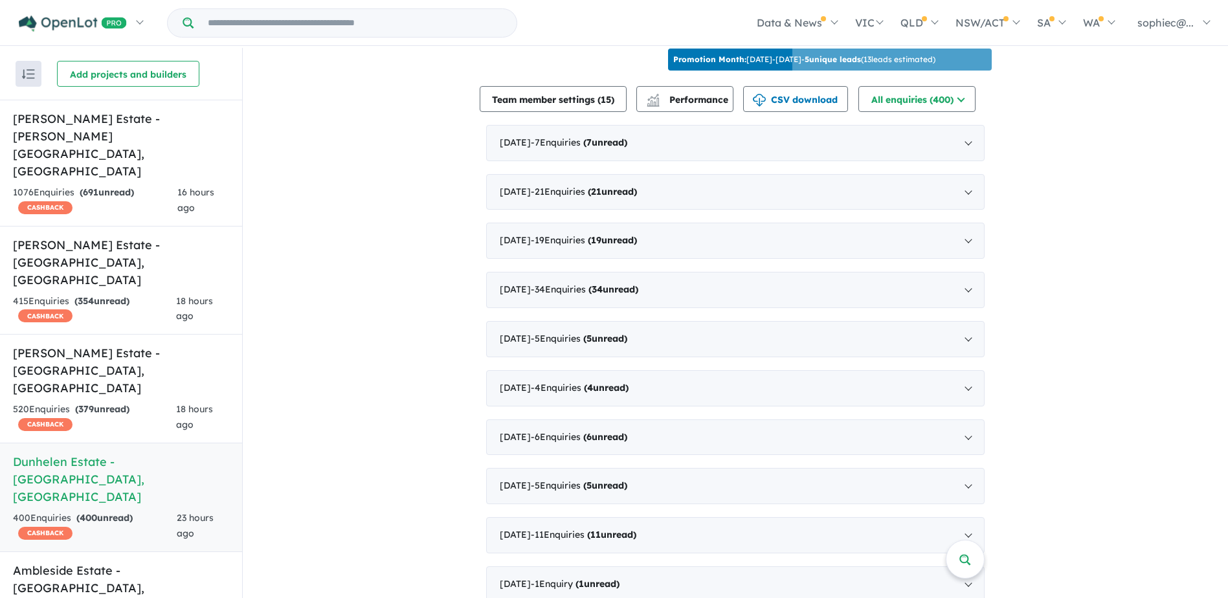
scroll to position [453, 0]
click at [936, 138] on div "September 2025 - 7 Enquir ies ( 7 unread)" at bounding box center [735, 142] width 498 height 36
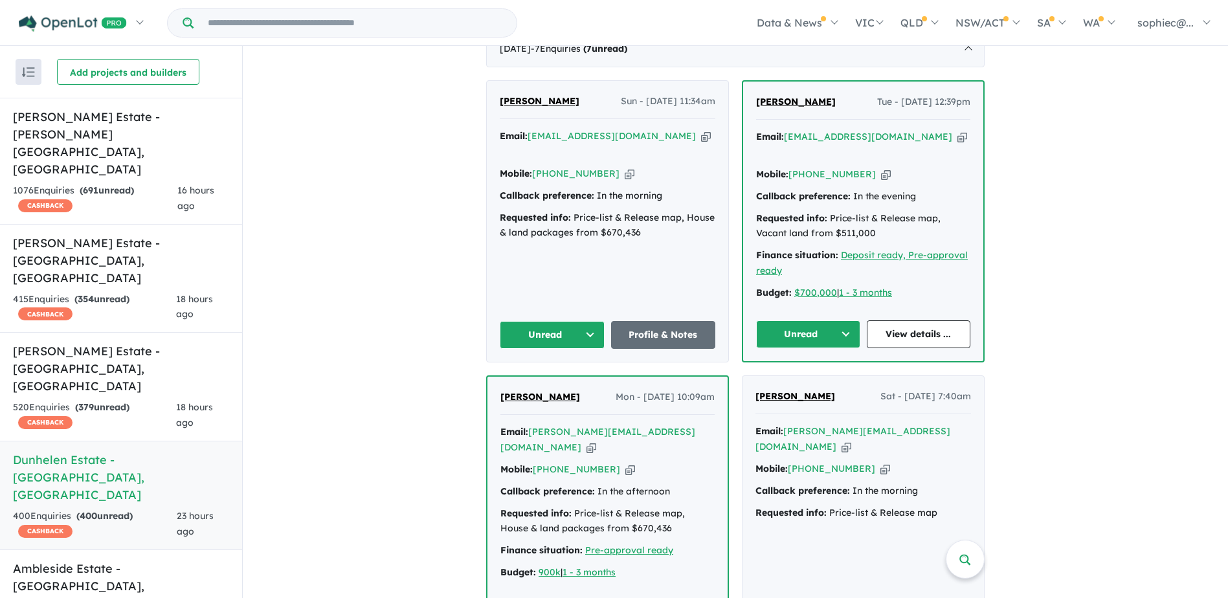
scroll to position [539, 0]
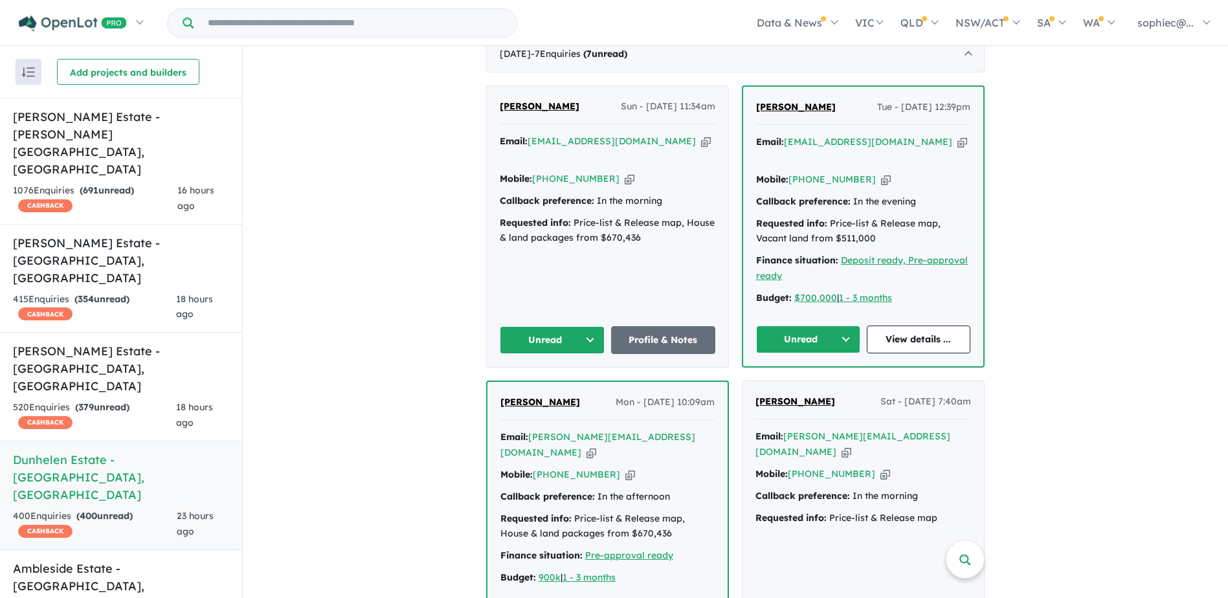
click at [574, 326] on button "Unread" at bounding box center [552, 340] width 105 height 28
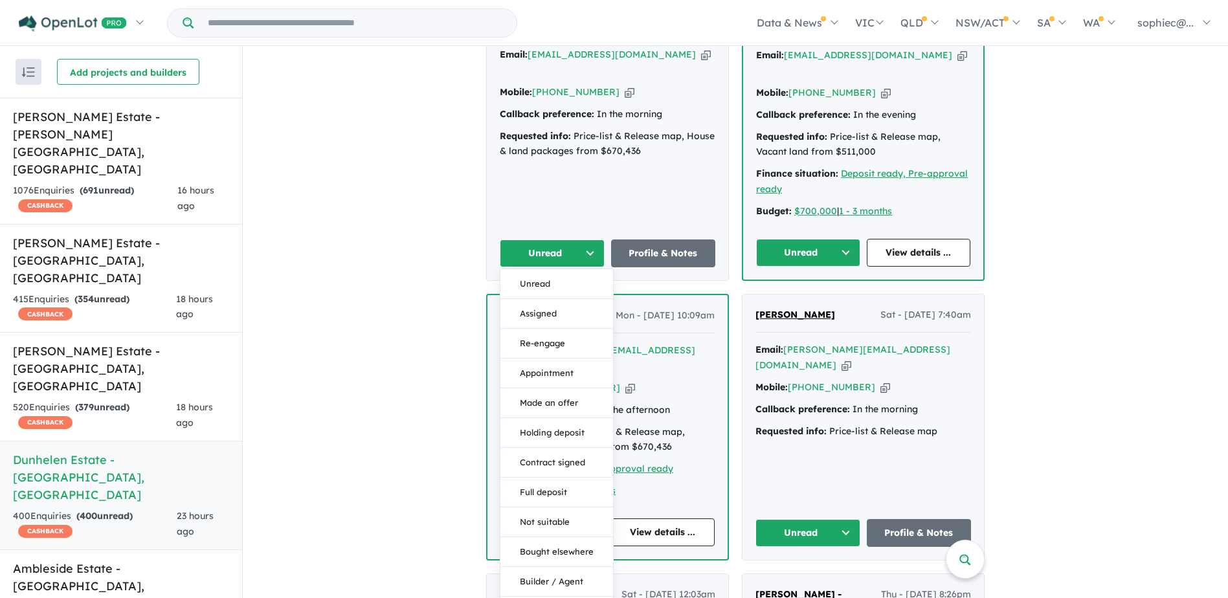
scroll to position [669, 0]
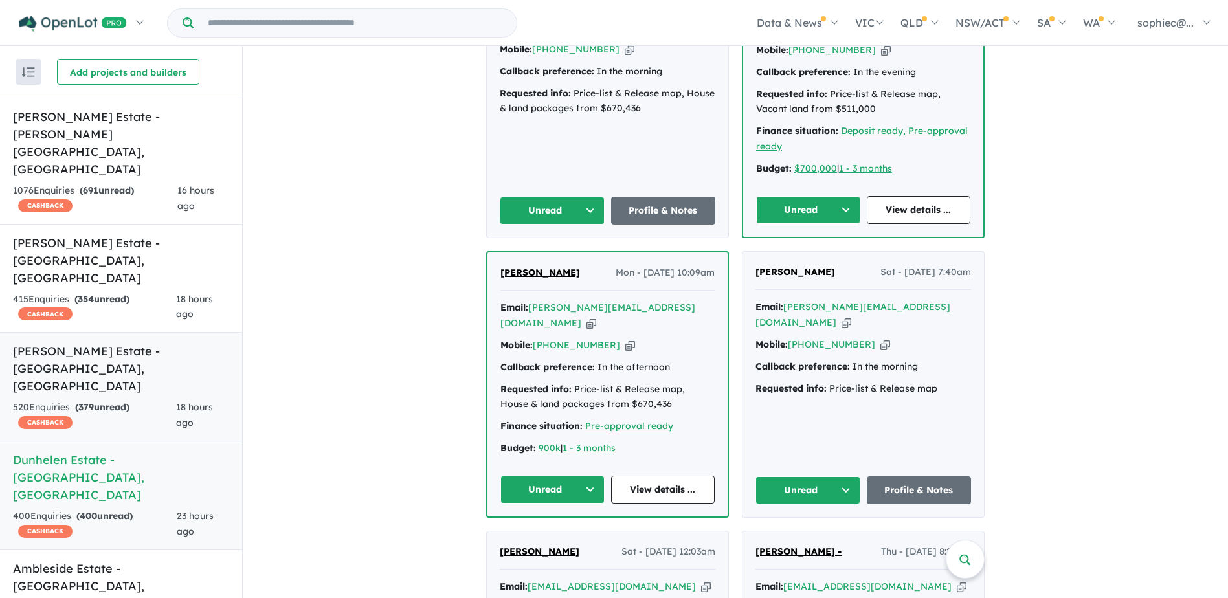
click at [118, 401] on strong "( 379 unread)" at bounding box center [102, 407] width 54 height 12
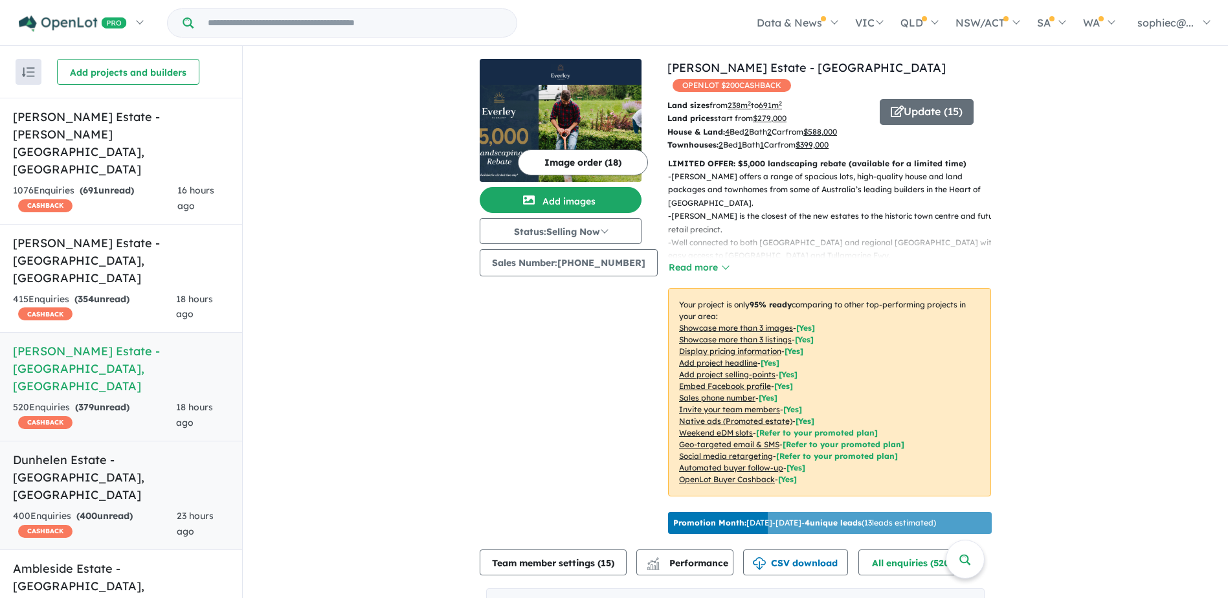
click at [82, 441] on link "Dunhelen Estate - Greenvale , VIC 400 Enquir ies ( 400 unread) CASHBACK 23 hour…" at bounding box center [121, 495] width 242 height 109
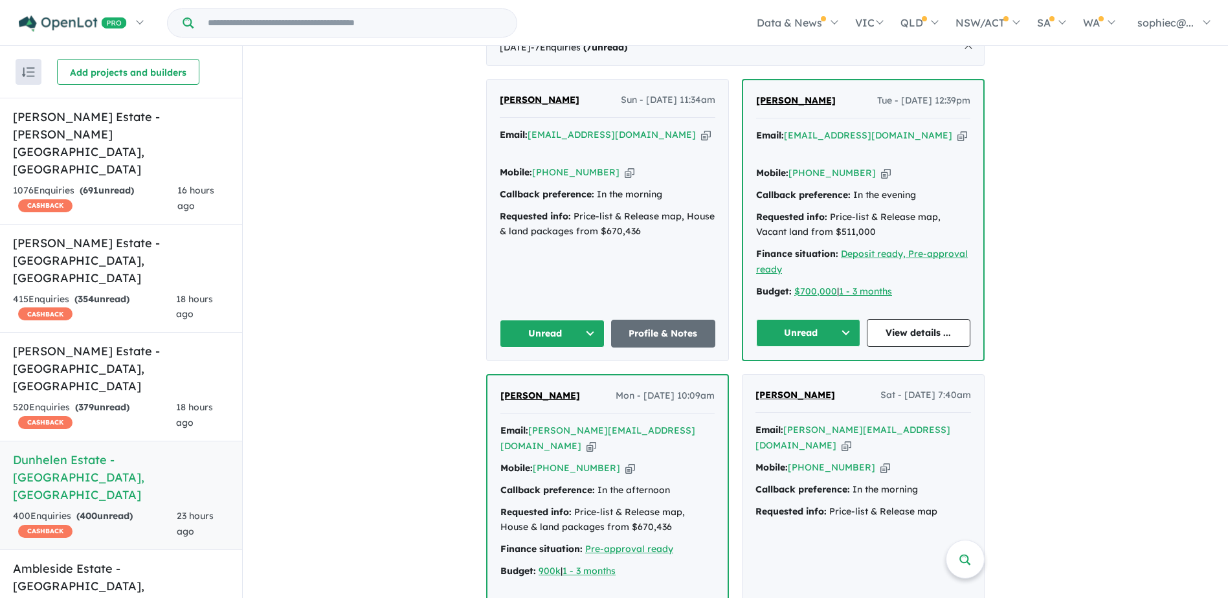
scroll to position [538, 0]
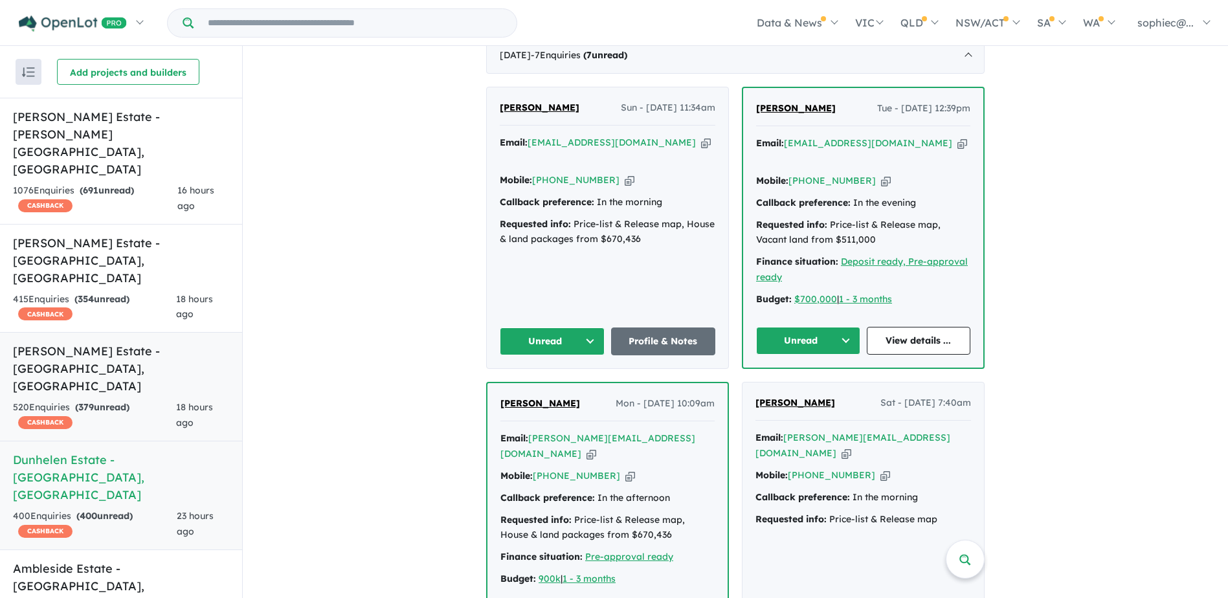
click at [93, 342] on h5 "Everley Estate - Sunbury , VIC" at bounding box center [121, 368] width 216 height 52
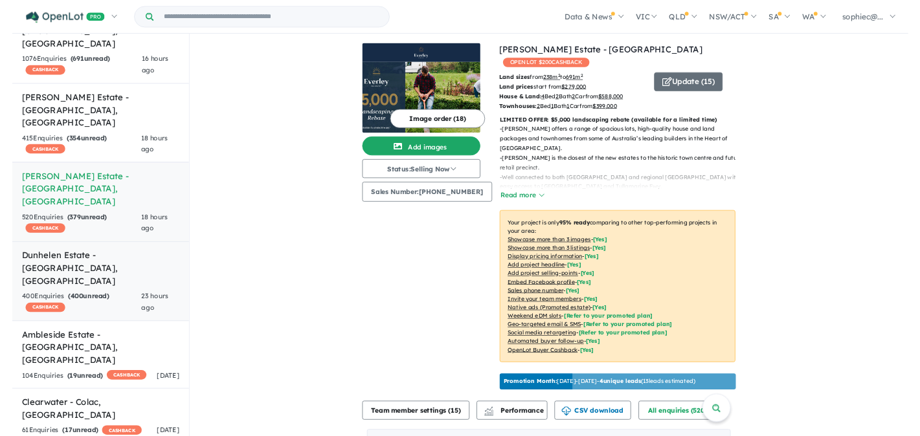
scroll to position [108, 0]
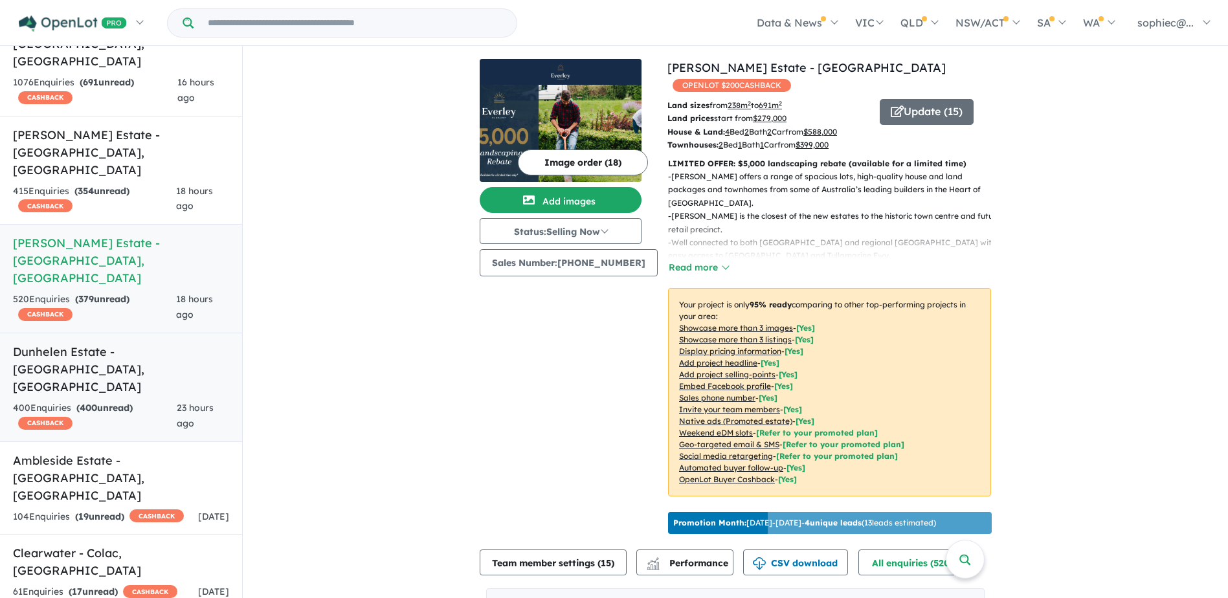
click at [91, 343] on h5 "Dunhelen Estate - Greenvale , VIC" at bounding box center [121, 369] width 216 height 52
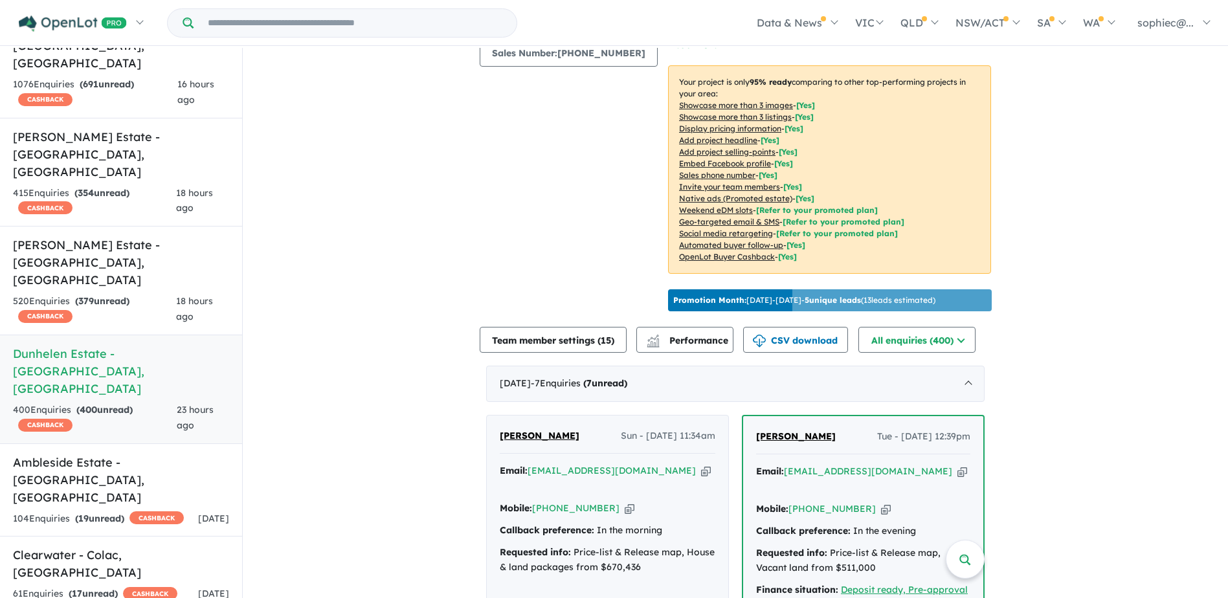
scroll to position [216, 0]
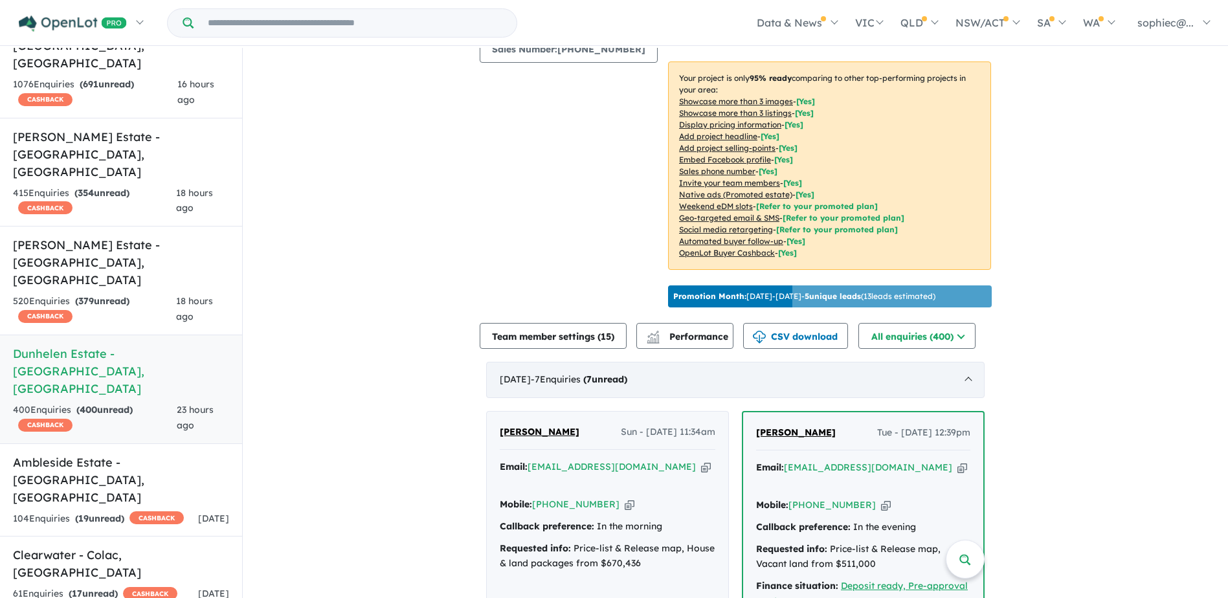
click at [555, 362] on div "September 2025 - 7 Enquir ies ( 7 unread)" at bounding box center [735, 380] width 498 height 36
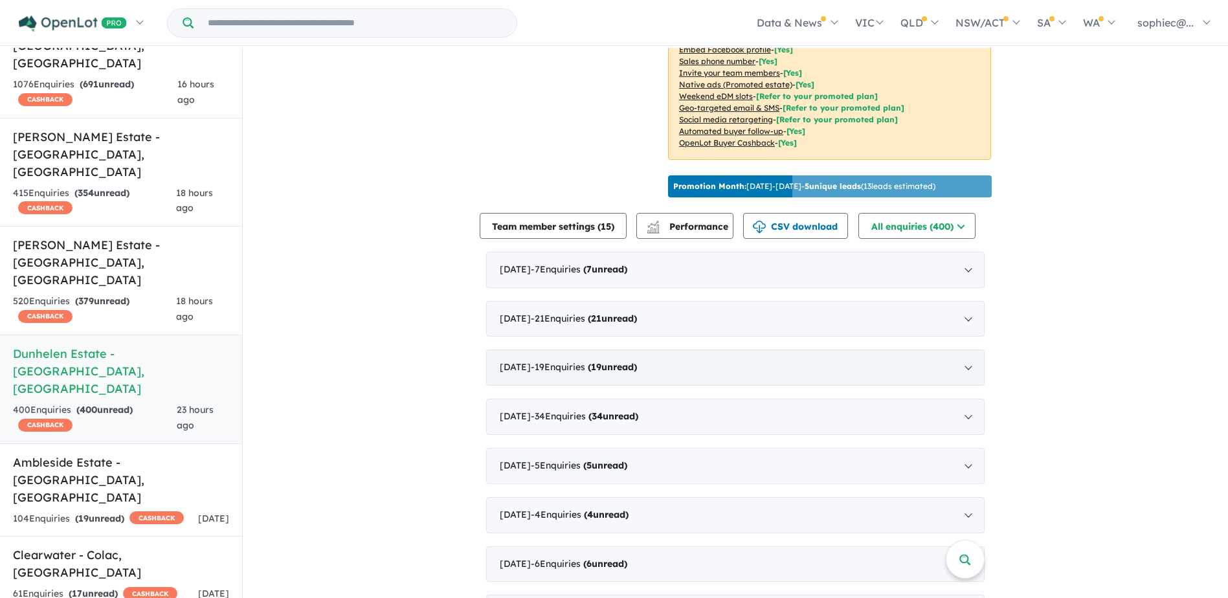
scroll to position [345, 0]
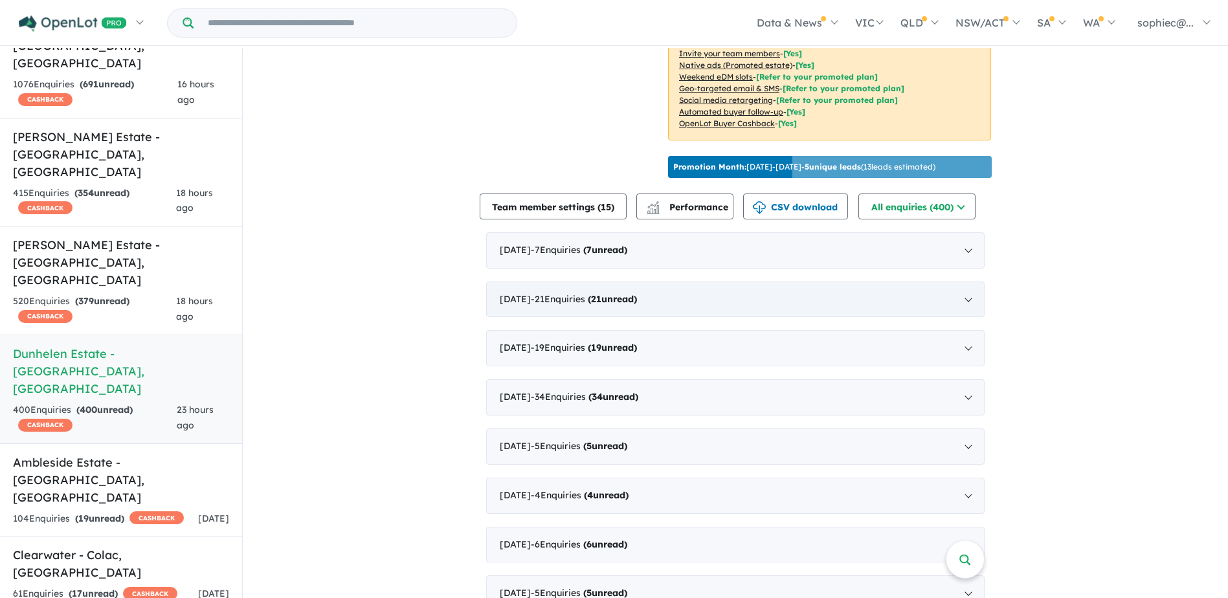
click at [533, 306] on div "August 2025 - 21 Enquir ies ( 21 unread)" at bounding box center [735, 300] width 498 height 36
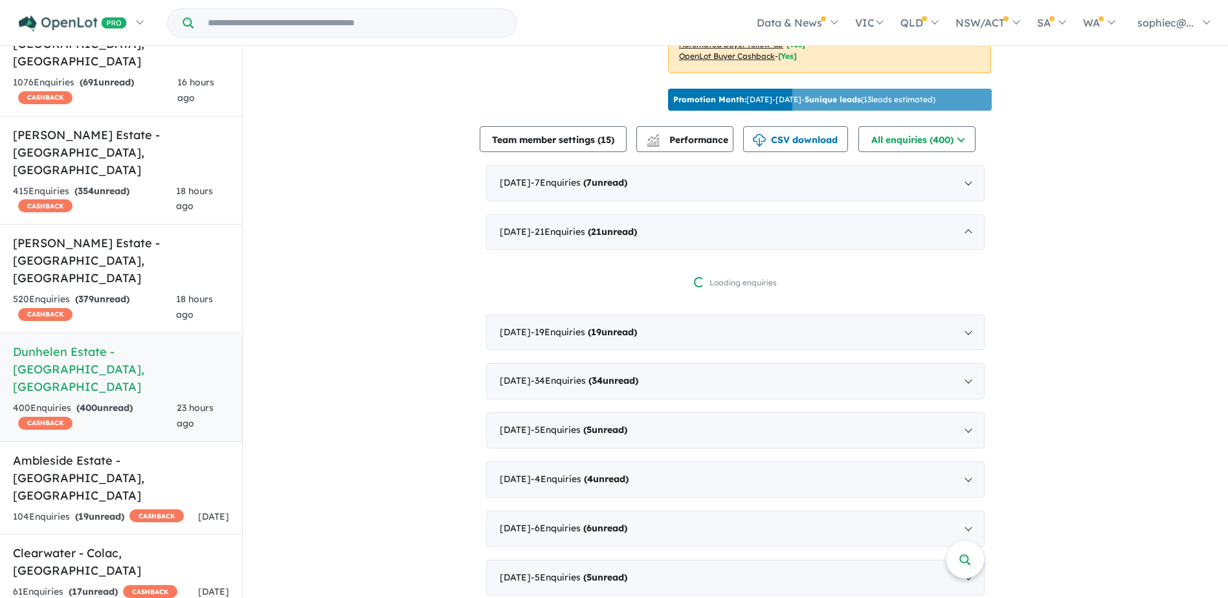
scroll to position [432, 0]
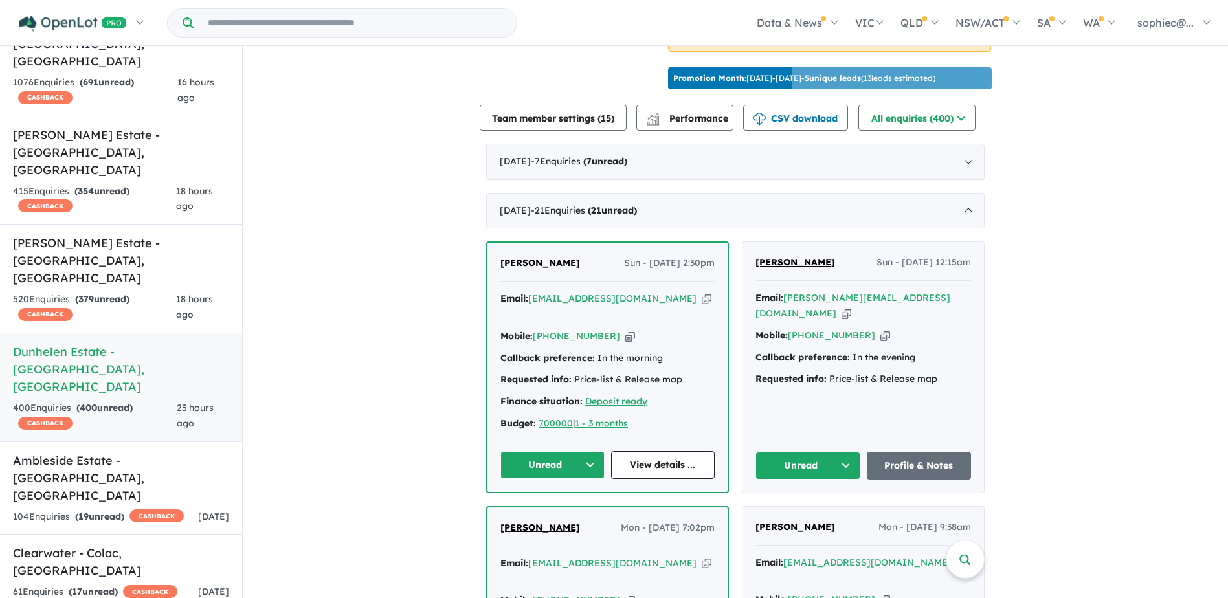
click at [794, 256] on span "Aaliya Fan" at bounding box center [795, 262] width 80 height 12
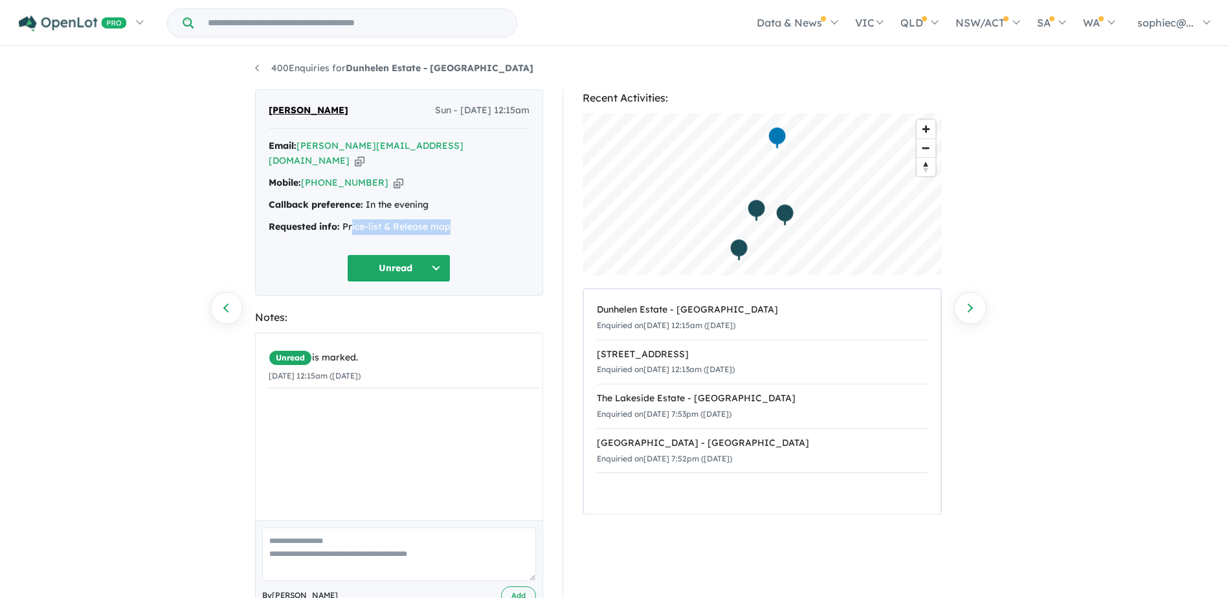
drag, startPoint x: 352, startPoint y: 209, endPoint x: 499, endPoint y: 203, distance: 147.7
click at [499, 203] on div "Email: aaliyafanham@hotmail.com Copied! Mobile: +61 410 025 234 Copied! Callbac…" at bounding box center [399, 190] width 261 height 103
click at [260, 63] on link "400 Enquiries for Dunhelen Estate - Greenvale" at bounding box center [394, 68] width 278 height 12
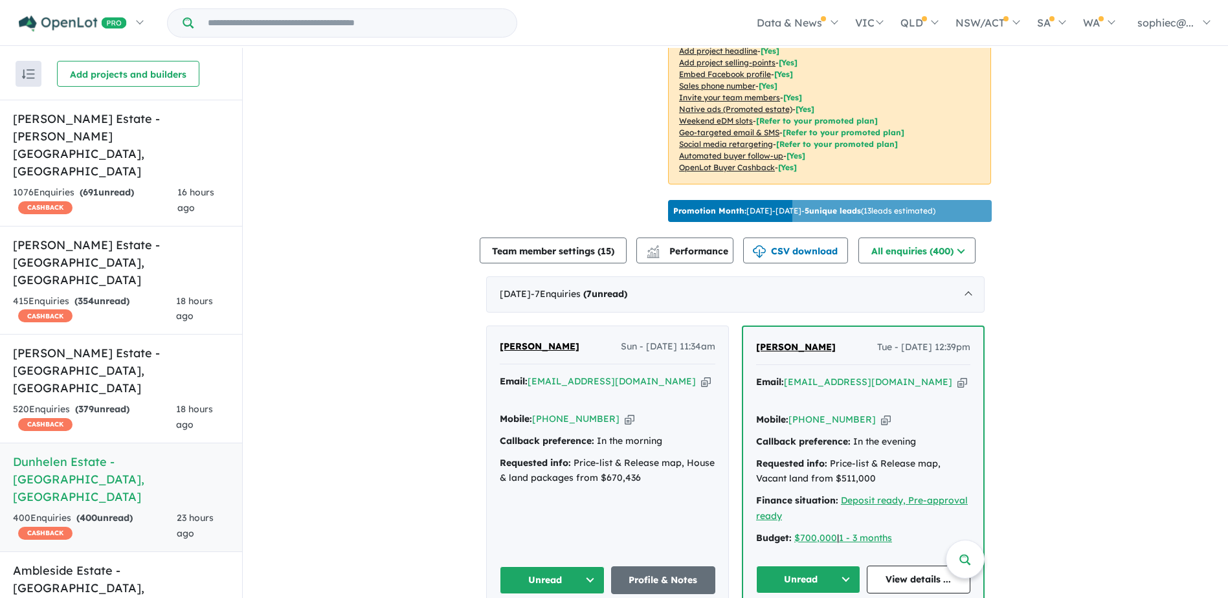
scroll to position [452, 0]
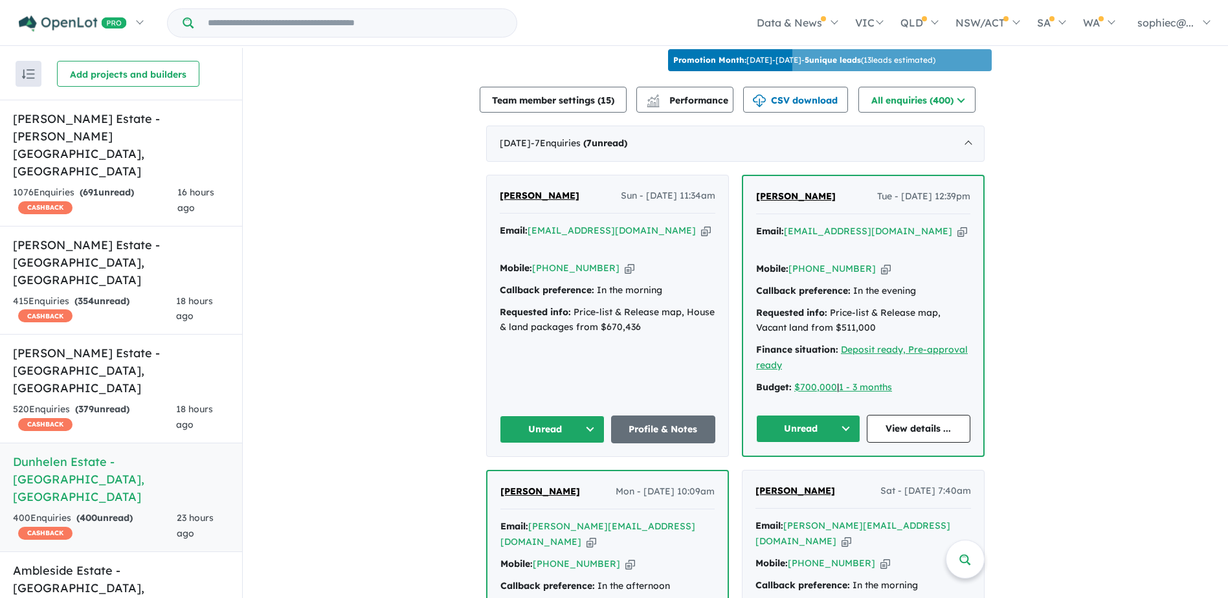
click at [521, 190] on span "Harsimarpreet Kaur" at bounding box center [540, 196] width 80 height 12
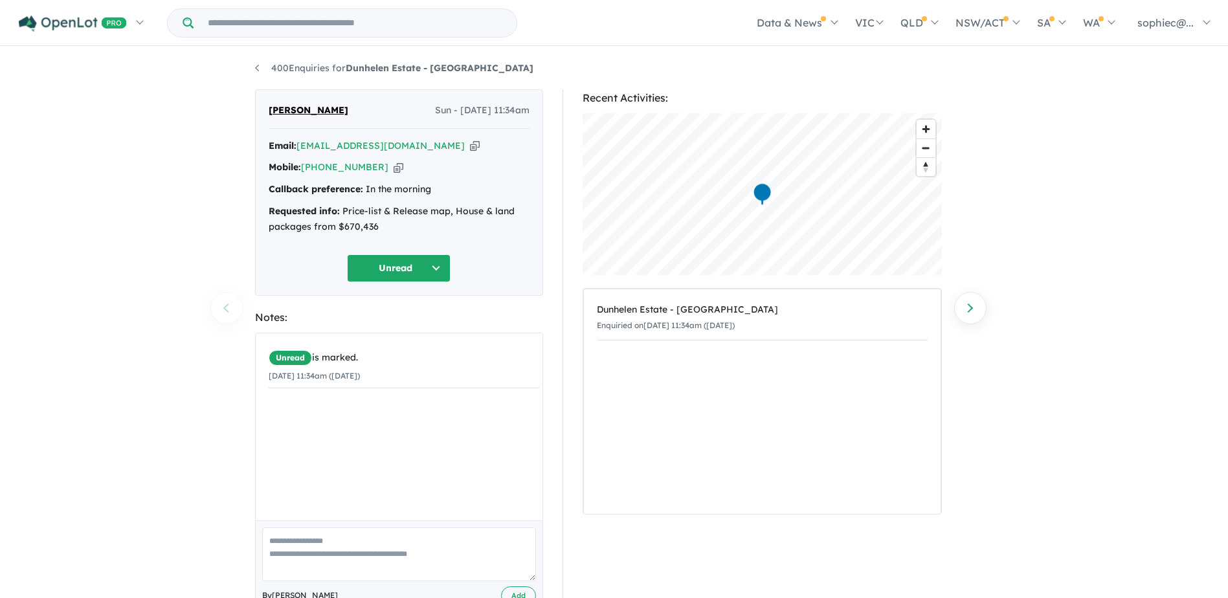
click at [410, 261] on button "Unread" at bounding box center [399, 268] width 104 height 28
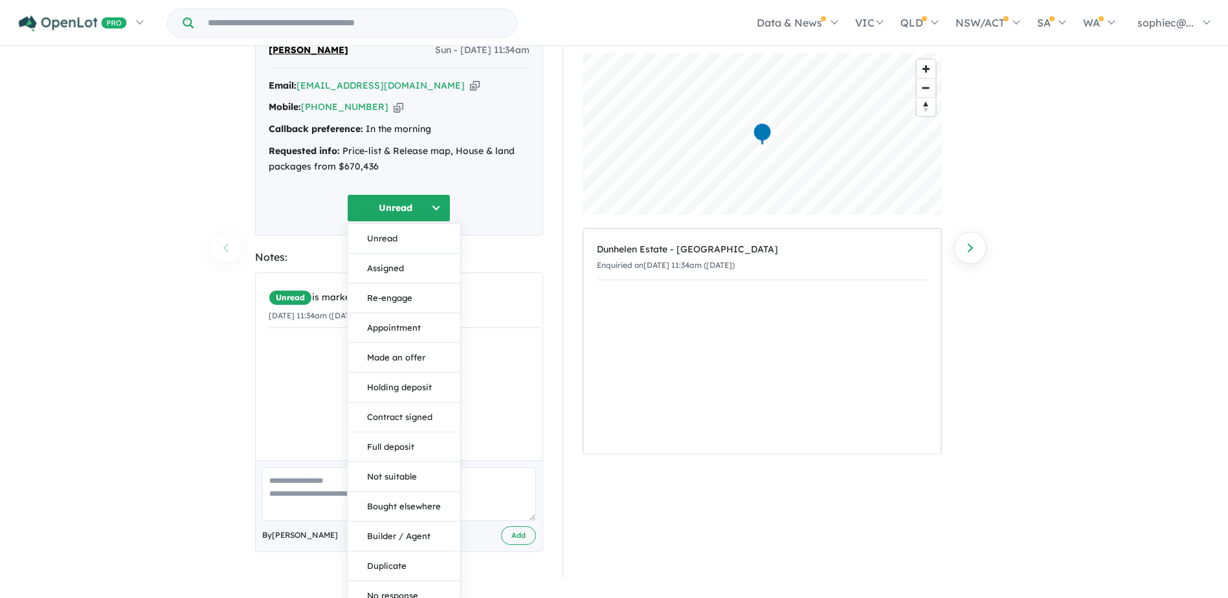
scroll to position [73, 0]
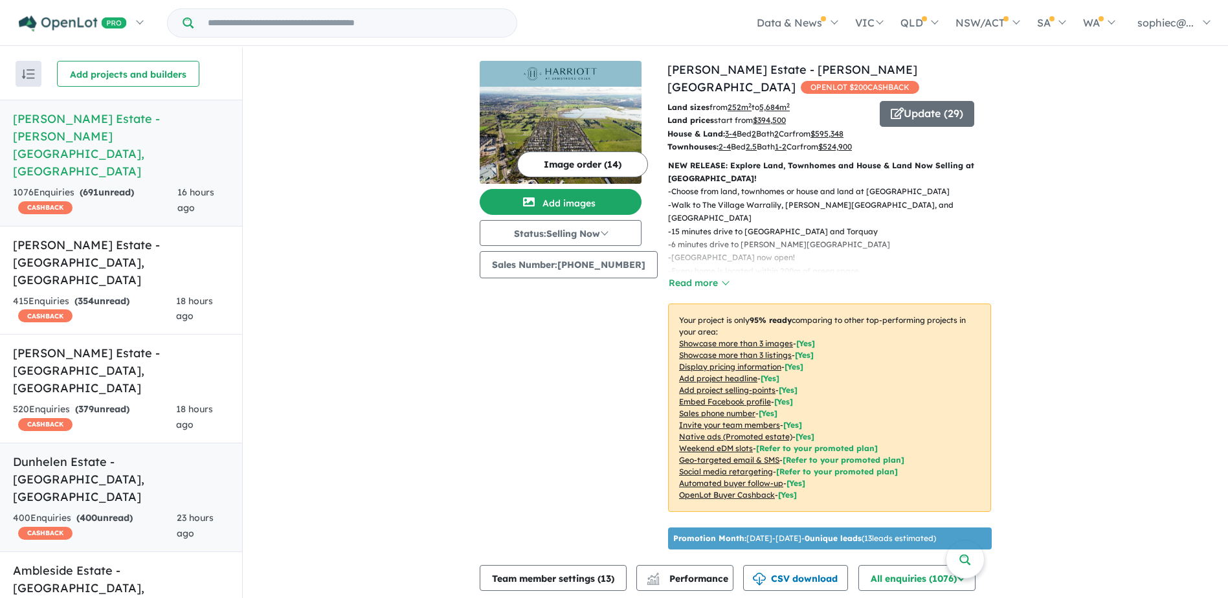
click at [75, 453] on h5 "Dunhelen Estate - Greenvale , VIC" at bounding box center [121, 479] width 216 height 52
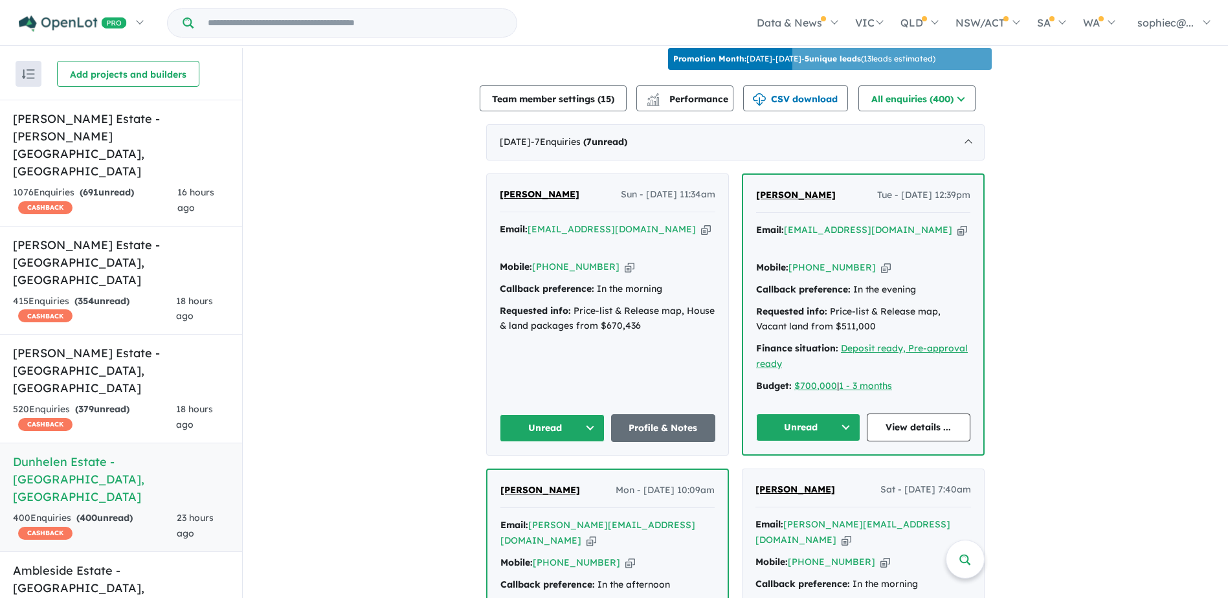
scroll to position [495, 0]
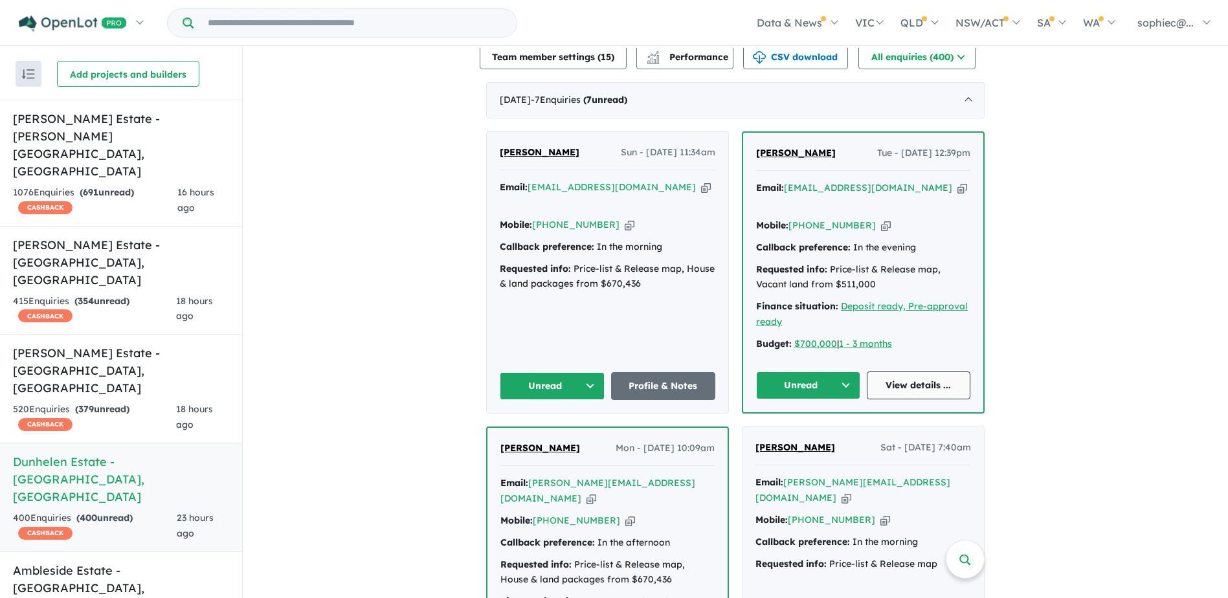
click at [924, 372] on link "View details ..." at bounding box center [919, 386] width 104 height 28
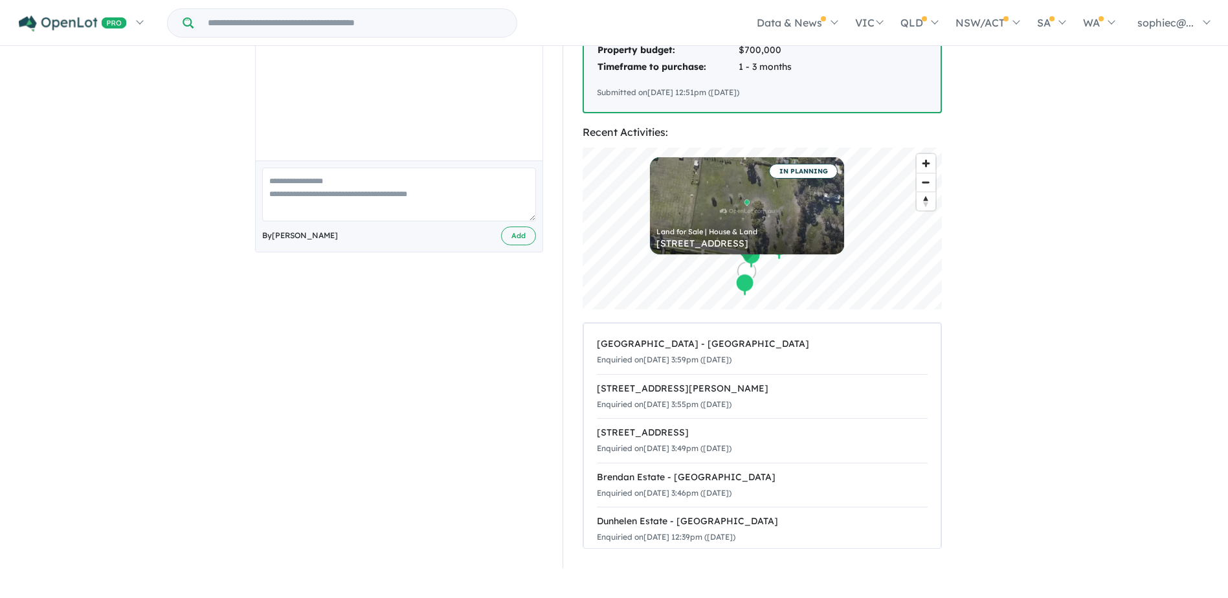
scroll to position [388, 0]
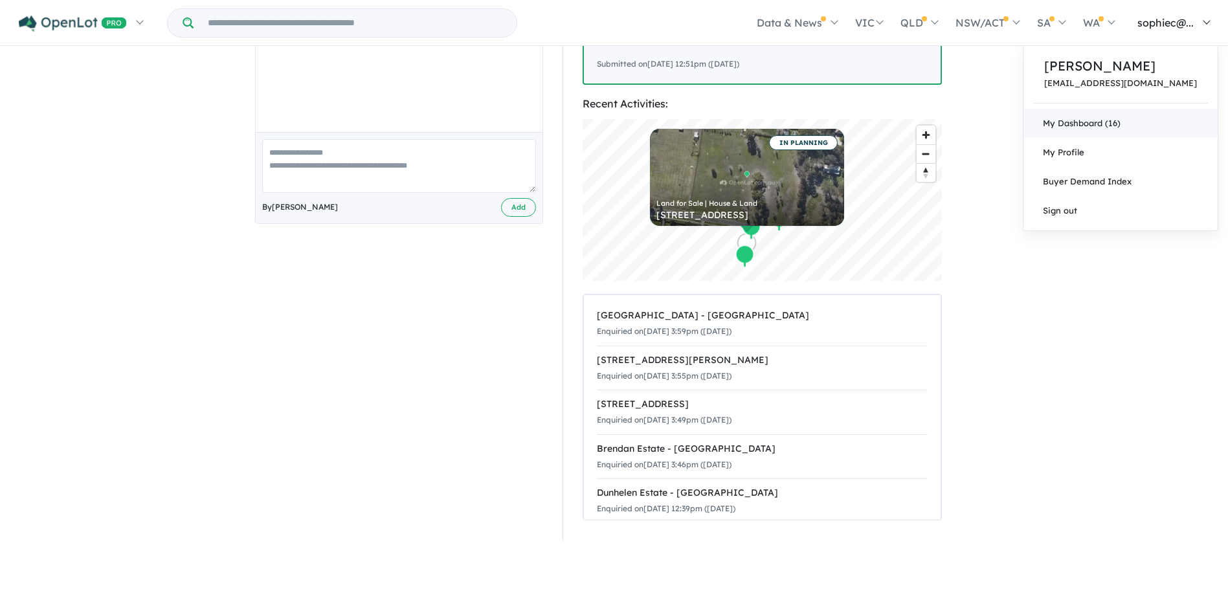
click at [1144, 118] on link "My Dashboard (16)" at bounding box center [1120, 123] width 194 height 29
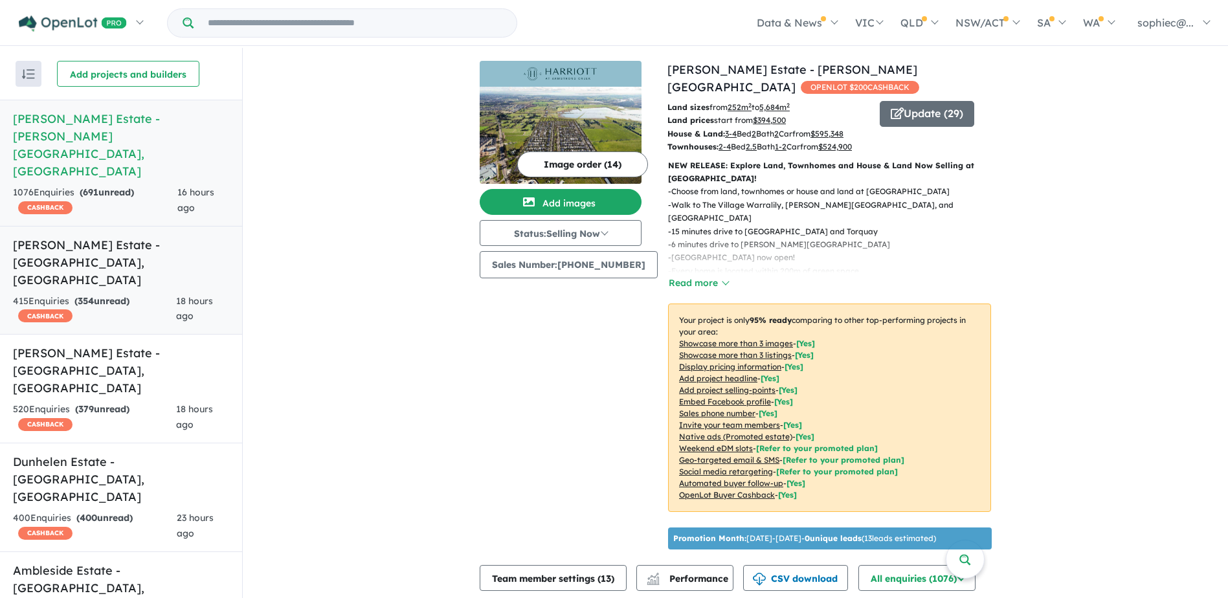
click at [67, 226] on link "[PERSON_NAME] Estate - [GEOGRAPHIC_DATA] , [GEOGRAPHIC_DATA] 415 Enquir ies ( 3…" at bounding box center [121, 280] width 242 height 109
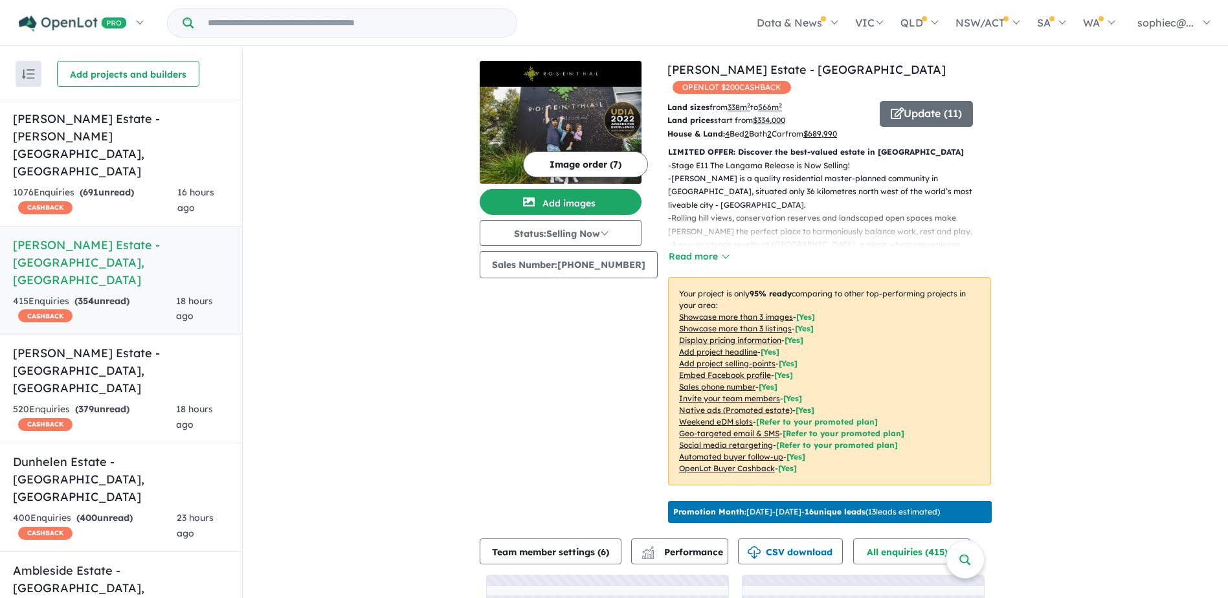
click at [711, 324] on u "Showcase more than 3 listings" at bounding box center [735, 329] width 113 height 10
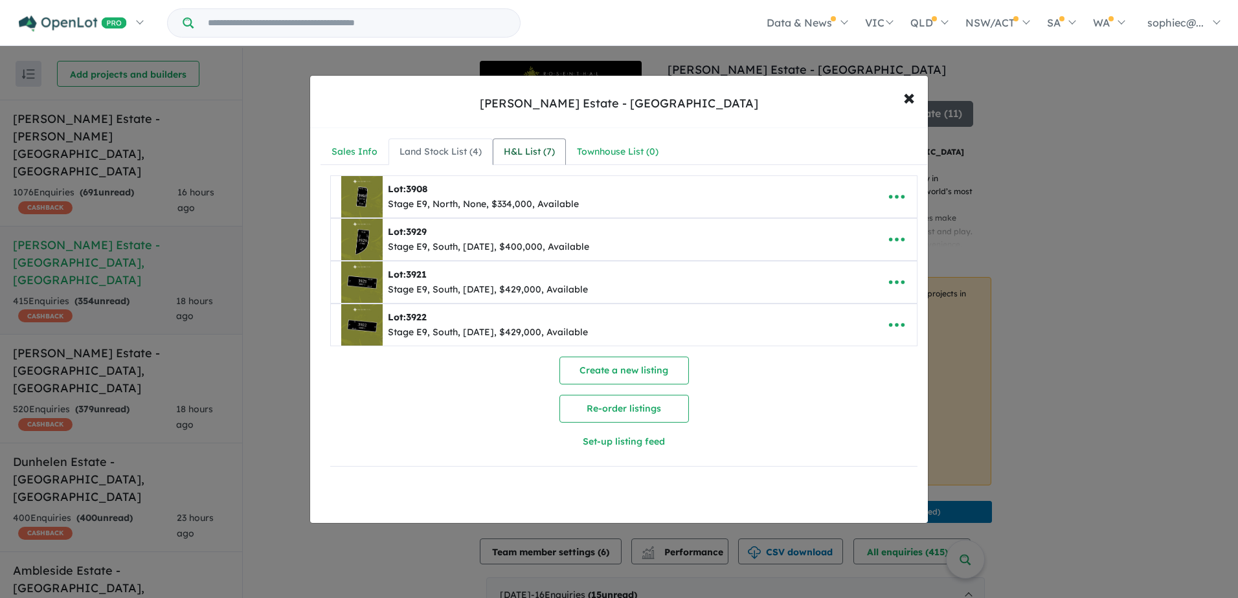
click at [544, 144] on div "H&L List ( 7 )" at bounding box center [529, 152] width 51 height 16
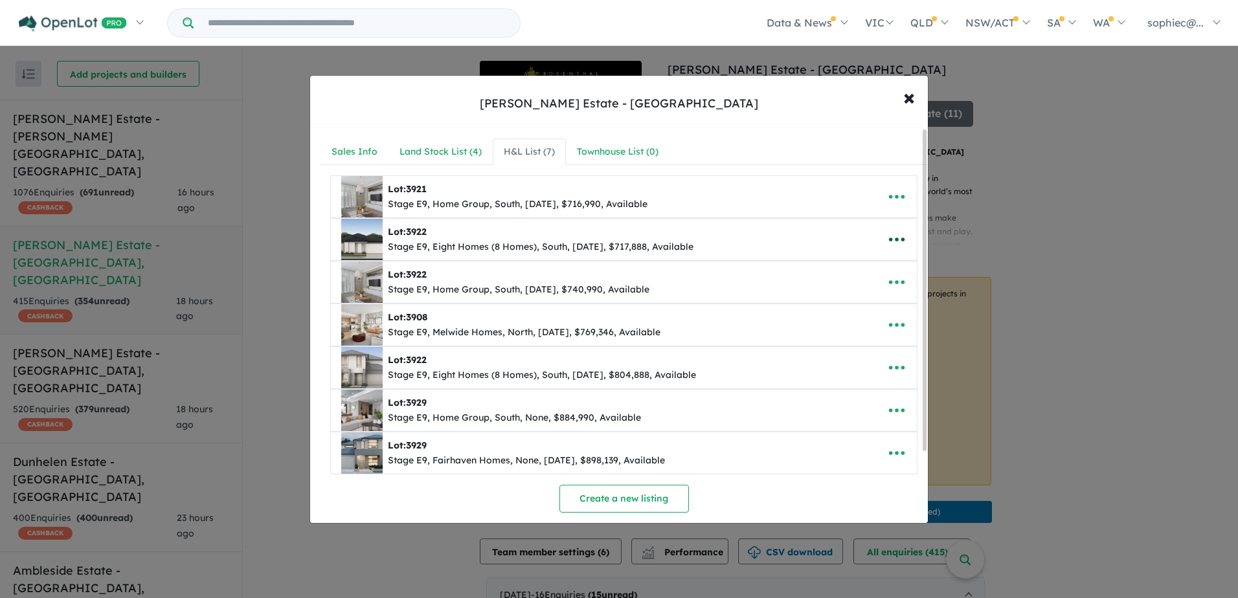
click at [887, 240] on icon "button" at bounding box center [896, 239] width 19 height 19
click at [879, 303] on link "Remove" at bounding box center [868, 301] width 96 height 30
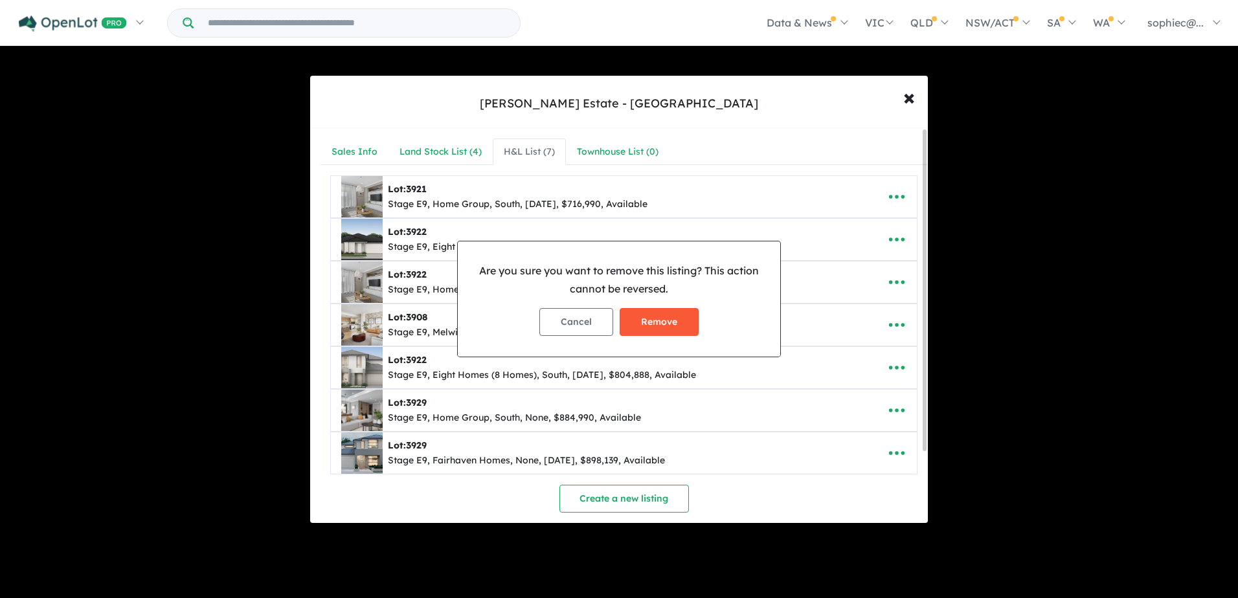
click at [677, 320] on button "Remove" at bounding box center [658, 322] width 79 height 28
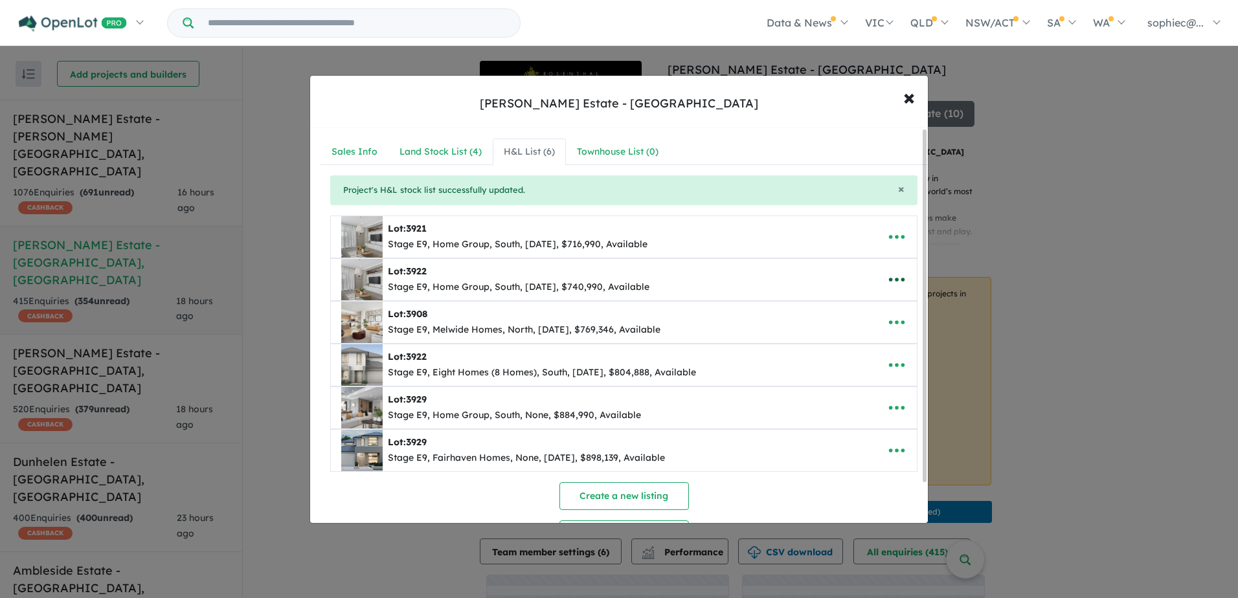
click at [892, 284] on icon "button" at bounding box center [896, 279] width 19 height 19
click at [877, 336] on link "Remove" at bounding box center [868, 341] width 96 height 30
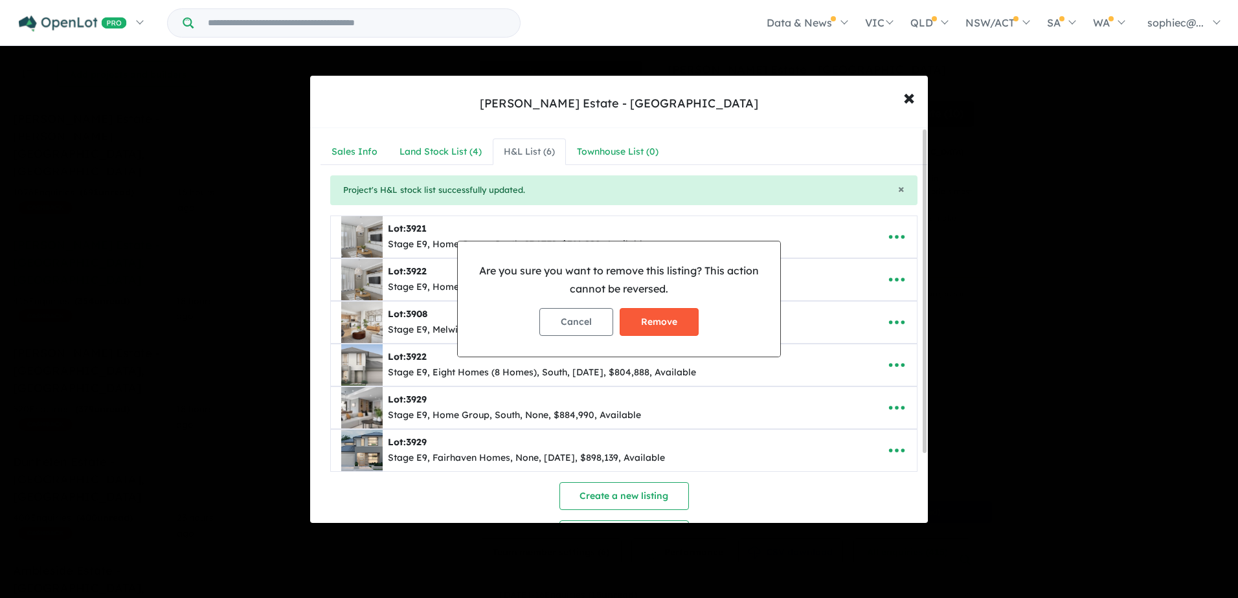
click at [648, 329] on button "Remove" at bounding box center [658, 322] width 79 height 28
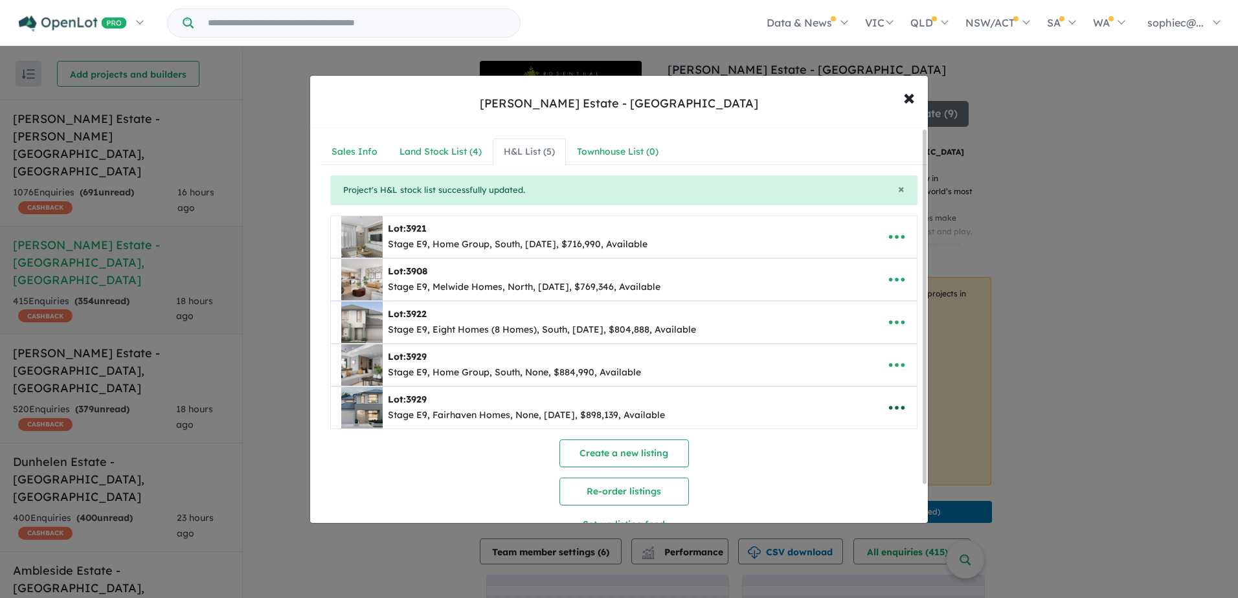
click at [895, 401] on icon "button" at bounding box center [896, 407] width 19 height 19
click at [865, 465] on link "Remove" at bounding box center [868, 469] width 96 height 30
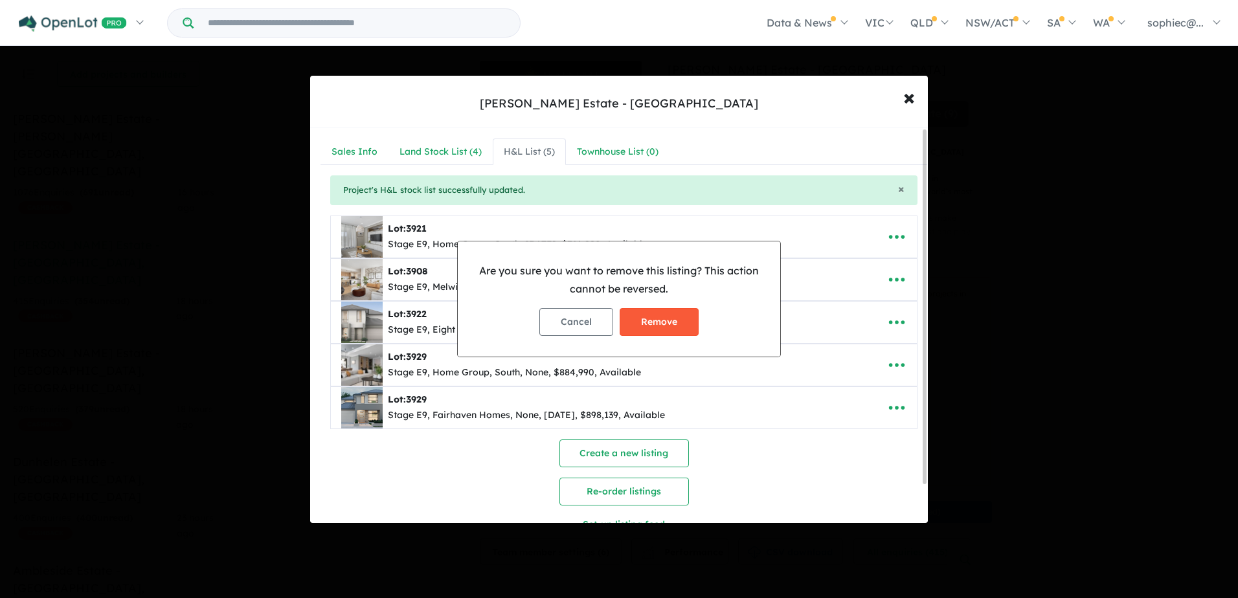
click at [673, 311] on button "Remove" at bounding box center [658, 322] width 79 height 28
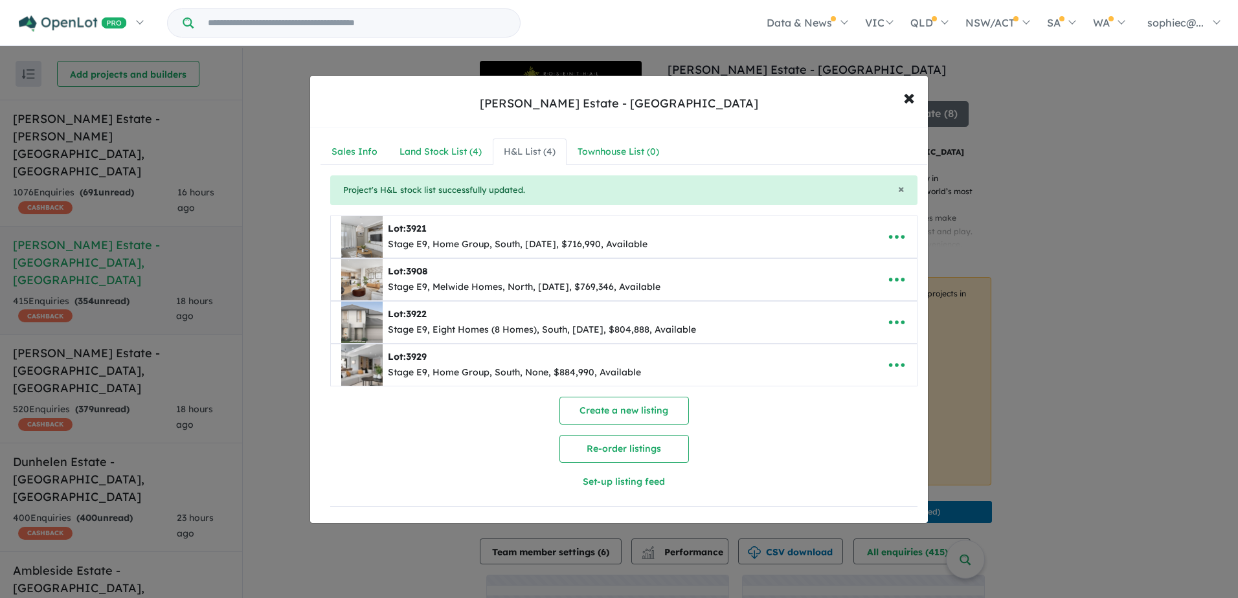
click at [890, 364] on icon "button" at bounding box center [896, 364] width 19 height 19
click at [854, 423] on link "Remove" at bounding box center [868, 427] width 96 height 30
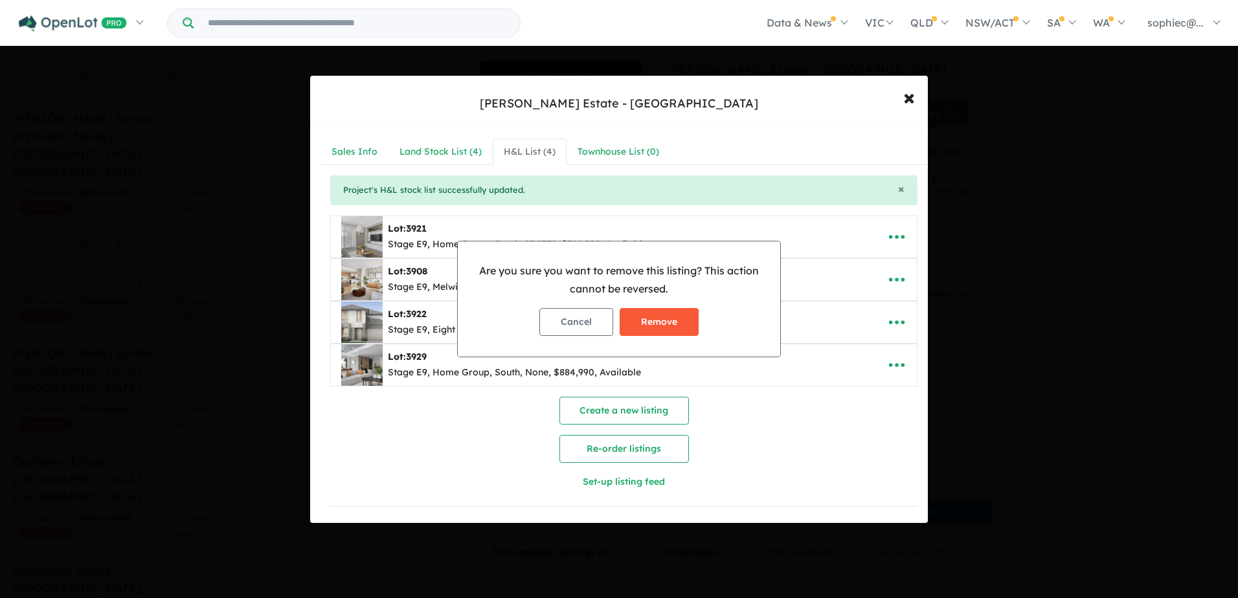
click at [676, 317] on button "Remove" at bounding box center [658, 322] width 79 height 28
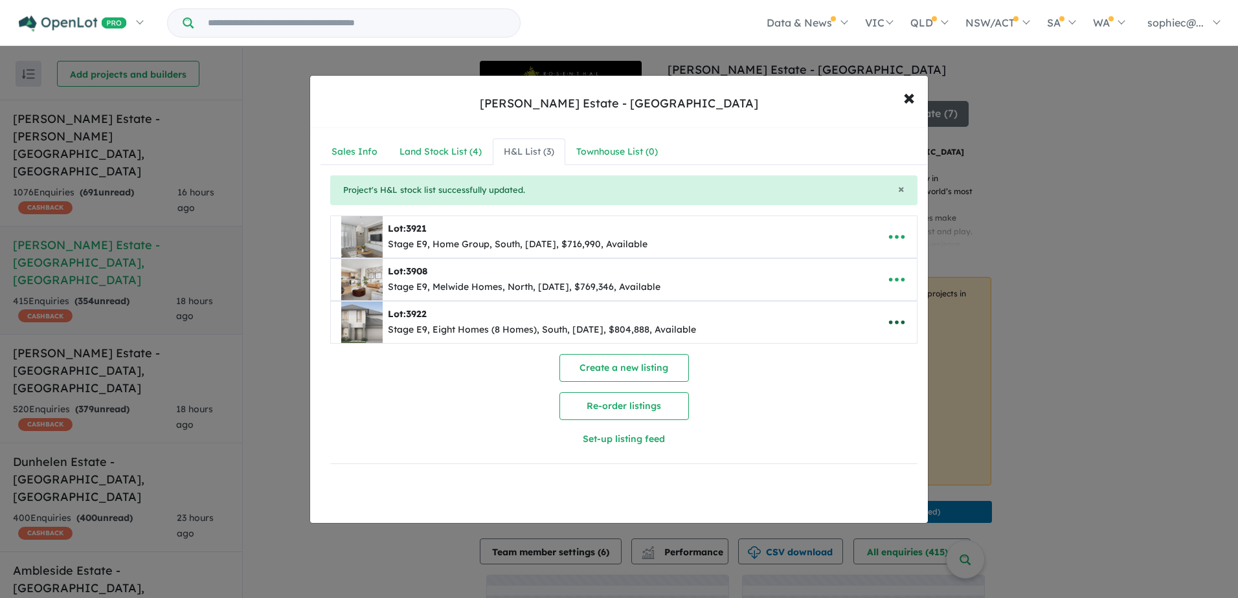
click at [887, 320] on icon "button" at bounding box center [896, 322] width 19 height 19
click at [856, 387] on link "Remove" at bounding box center [868, 384] width 96 height 30
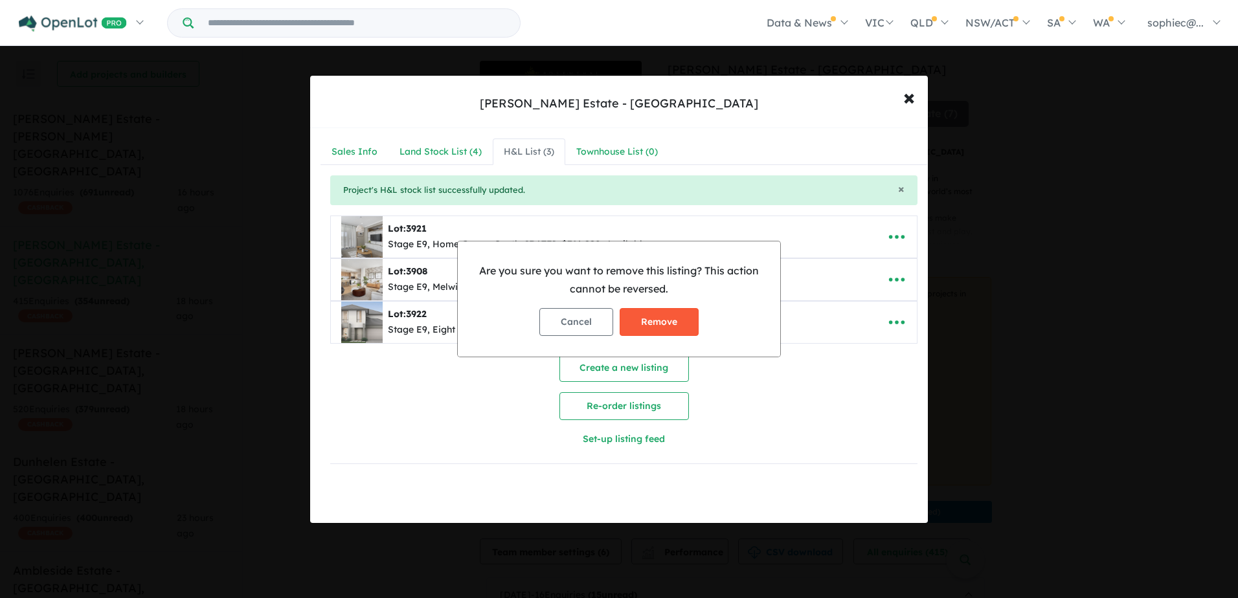
click at [662, 315] on button "Remove" at bounding box center [658, 322] width 79 height 28
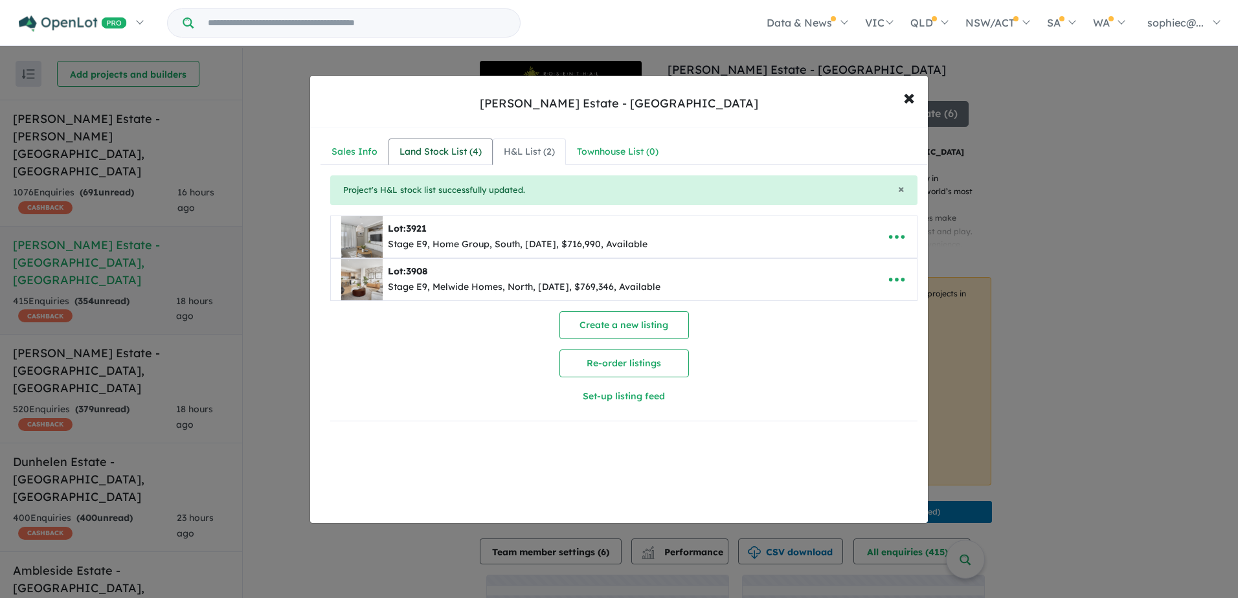
click at [464, 151] on div "Land Stock List ( 4 )" at bounding box center [440, 152] width 82 height 16
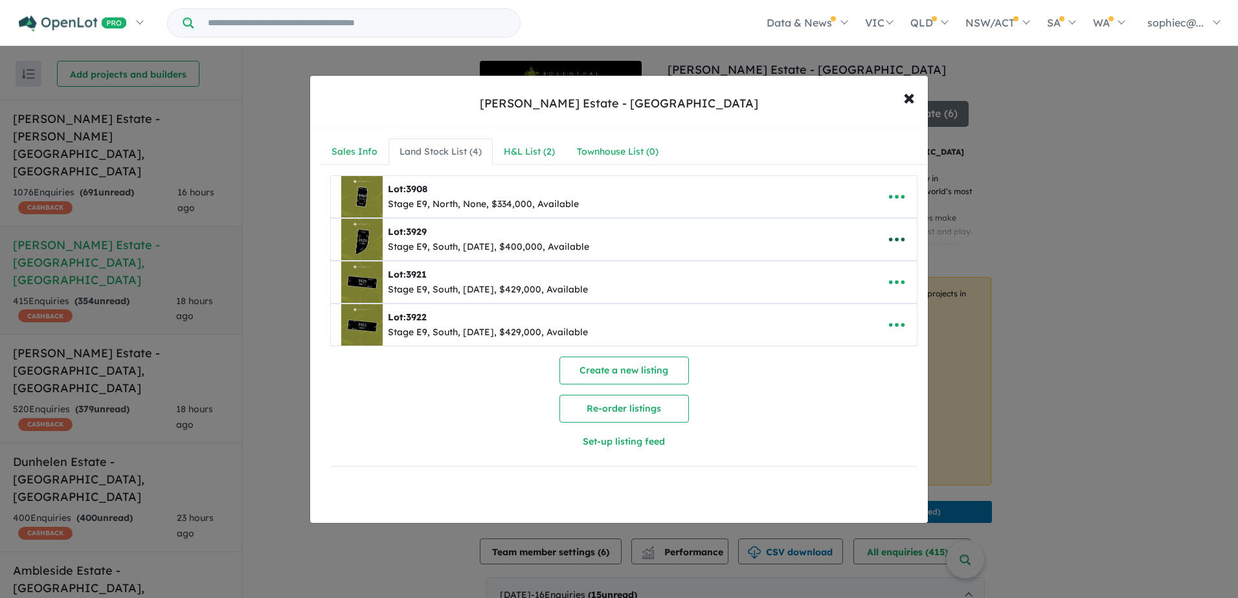
click at [887, 245] on icon "button" at bounding box center [896, 239] width 19 height 19
click at [908, 90] on span "×" at bounding box center [909, 97] width 12 height 28
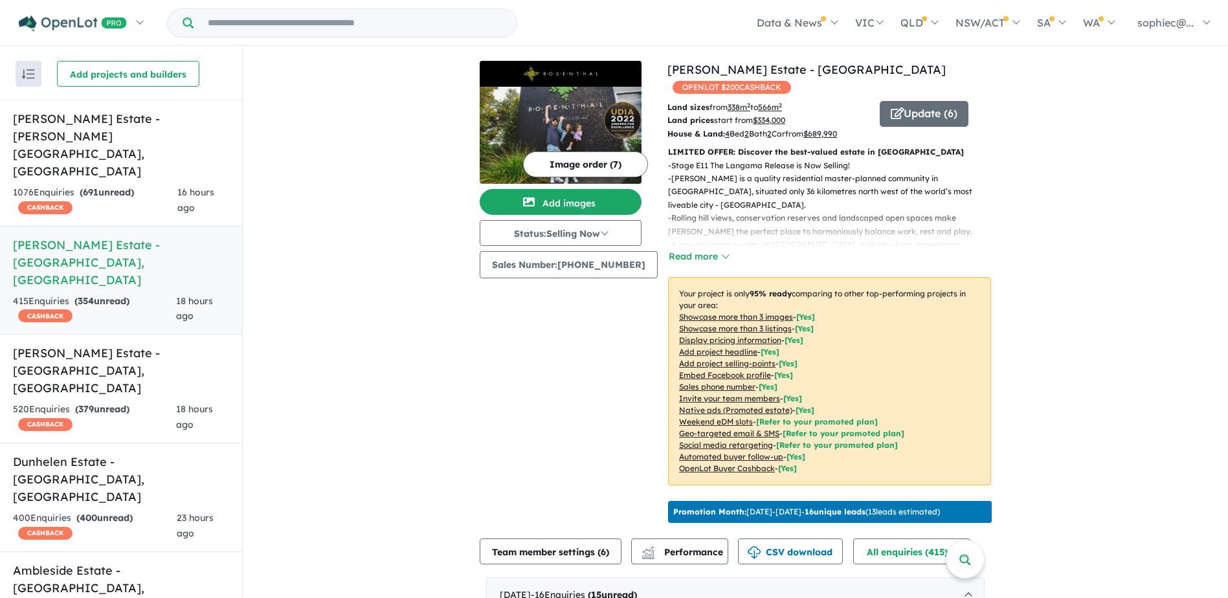
click at [95, 147] on link "[PERSON_NAME] Estate - [PERSON_NAME][GEOGRAPHIC_DATA] , [GEOGRAPHIC_DATA] 1076 …" at bounding box center [121, 163] width 242 height 127
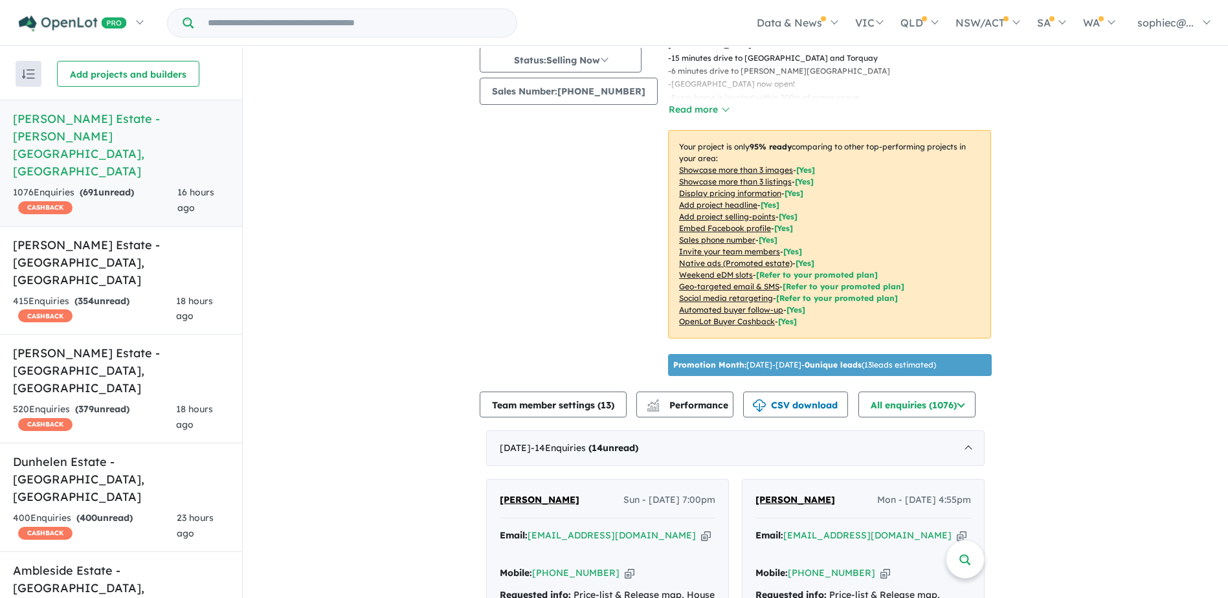
scroll to position [367, 0]
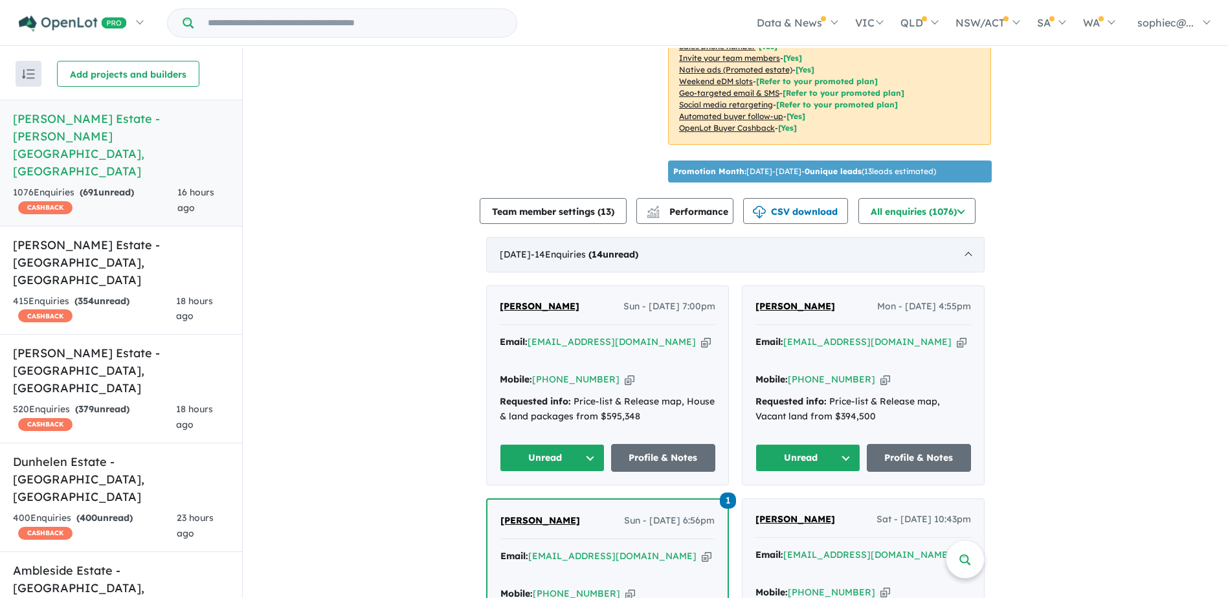
click at [624, 260] on span "- 14 Enquir ies ( 14 unread)" at bounding box center [584, 255] width 107 height 12
